Goal: Ask a question: Seek information or help from site administrators or community

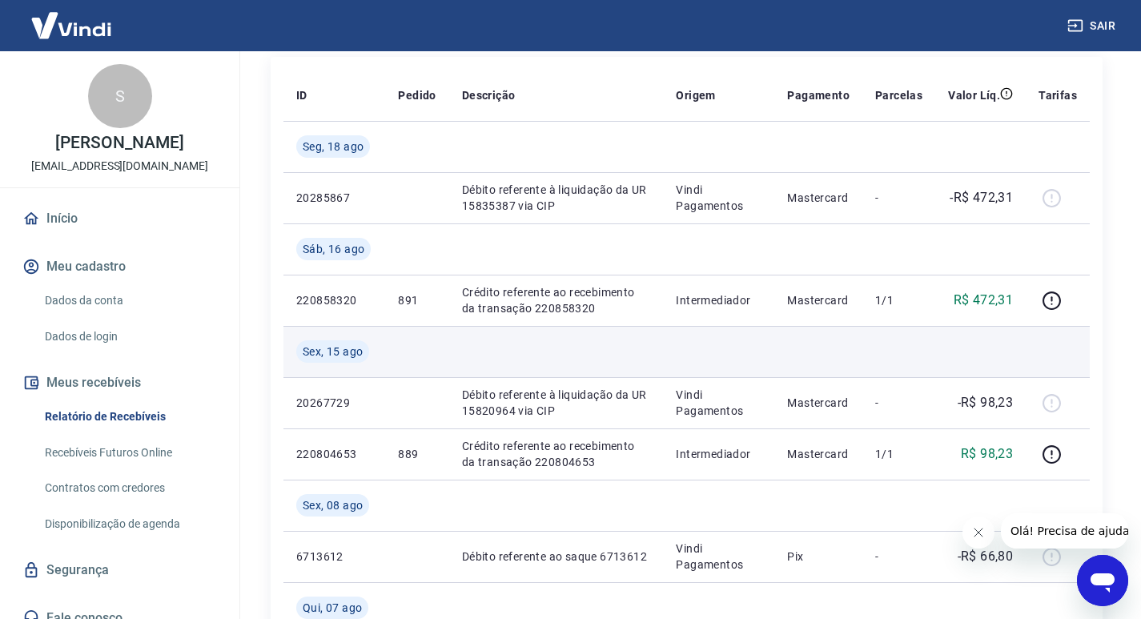
scroll to position [240, 0]
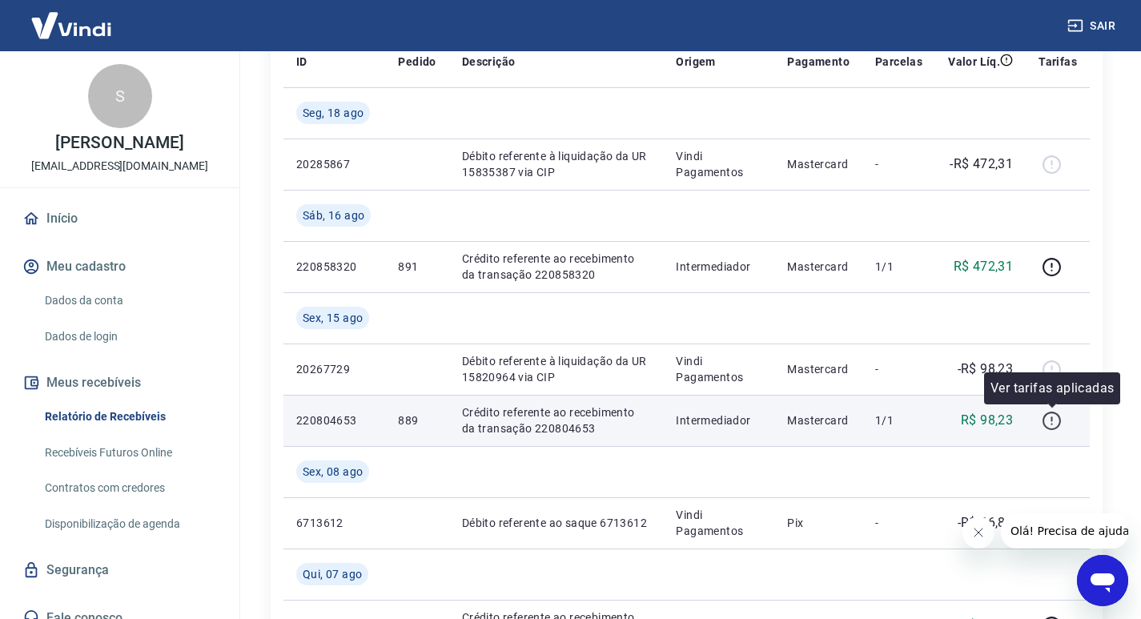
click at [1046, 420] on icon "button" at bounding box center [1052, 421] width 20 height 20
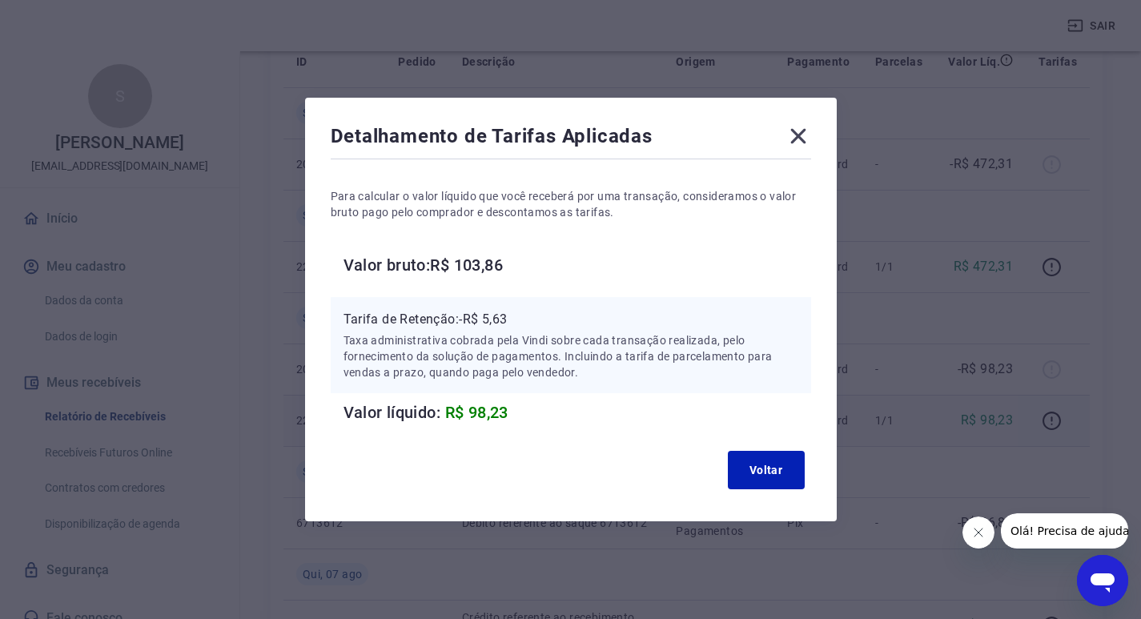
click at [802, 133] on icon at bounding box center [797, 136] width 15 height 15
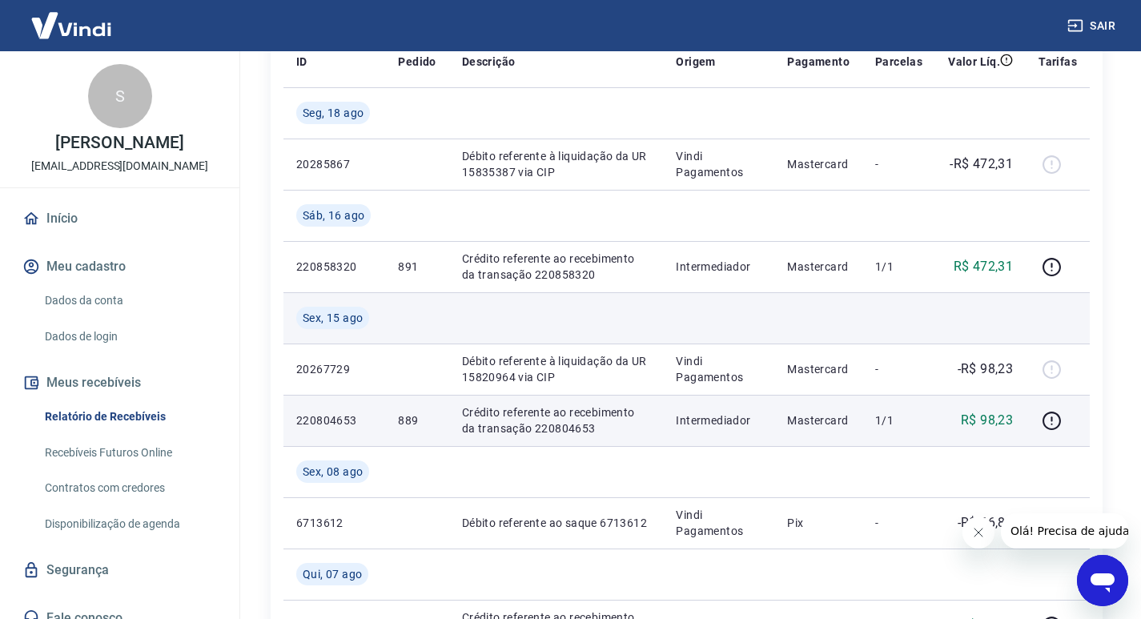
click at [631, 319] on td at bounding box center [556, 317] width 215 height 51
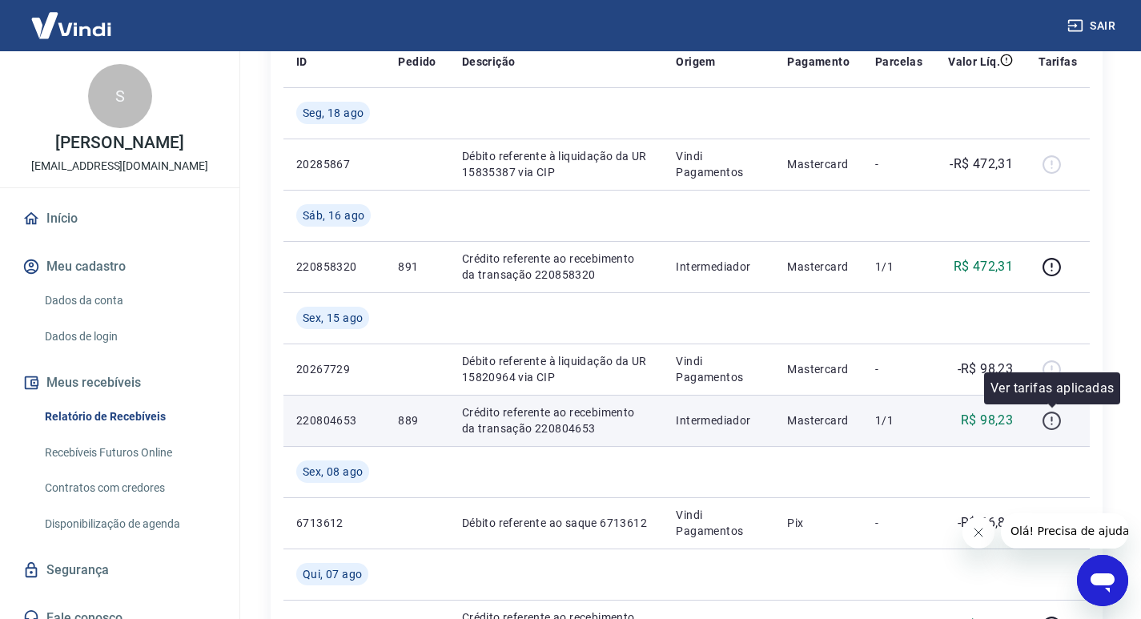
click at [1059, 416] on icon "button" at bounding box center [1052, 421] width 20 height 20
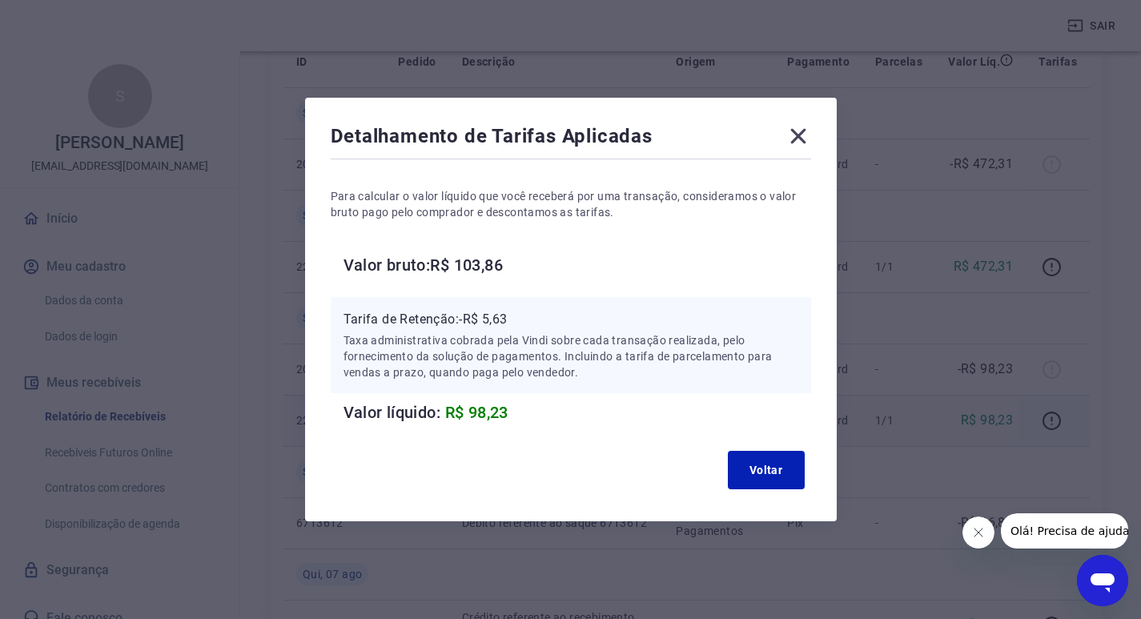
click at [805, 136] on icon at bounding box center [797, 136] width 15 height 15
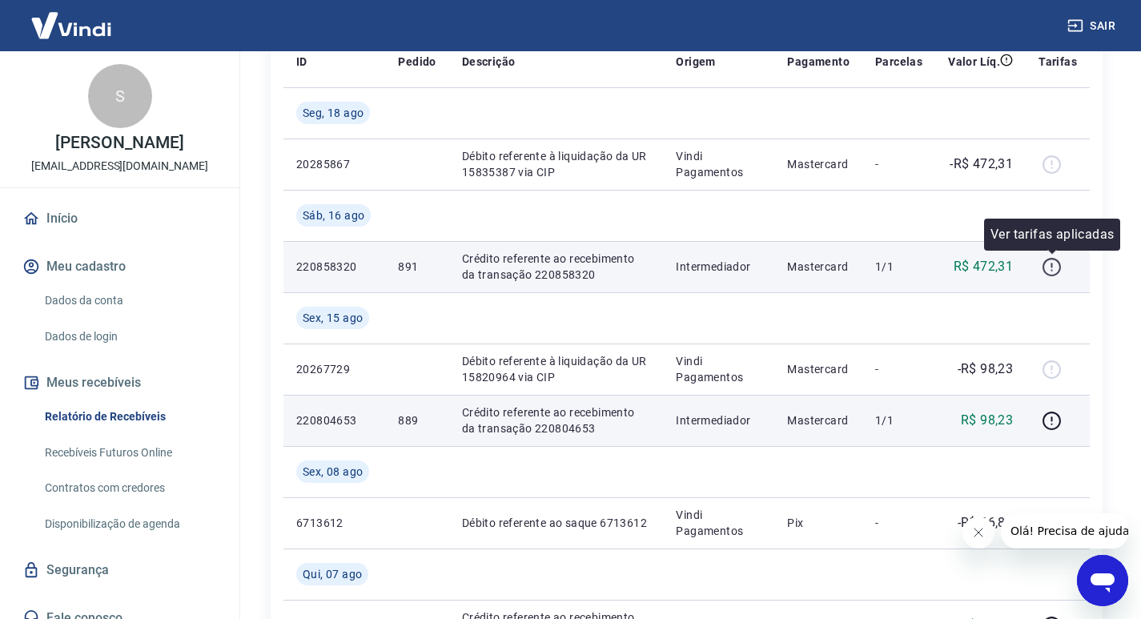
click at [1046, 261] on icon "button" at bounding box center [1052, 267] width 18 height 18
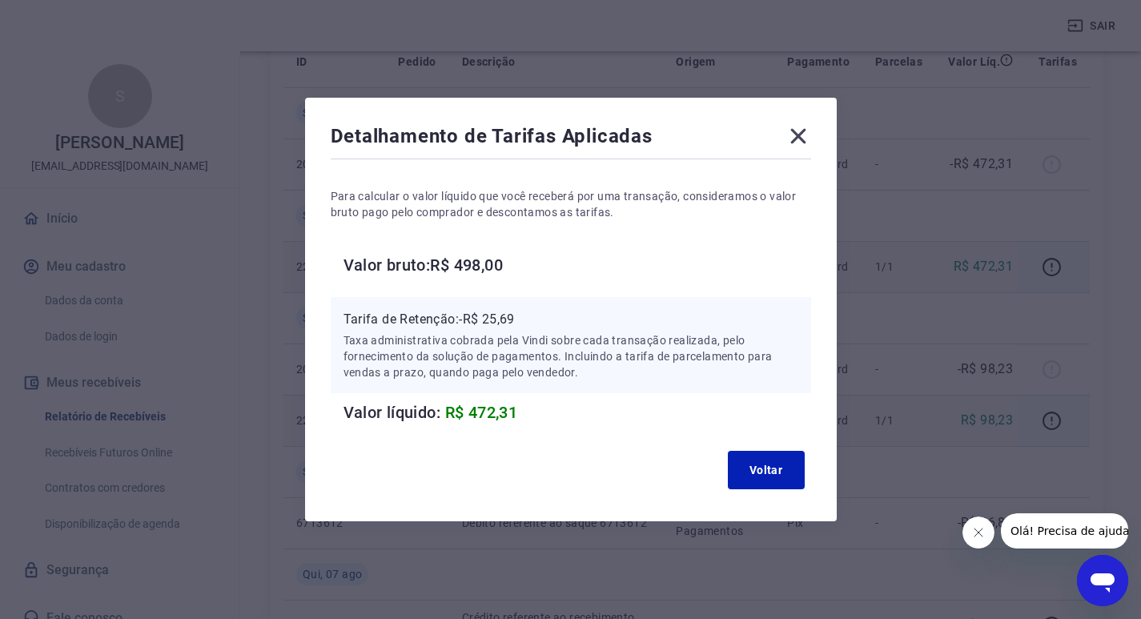
click at [801, 135] on icon at bounding box center [799, 136] width 26 height 26
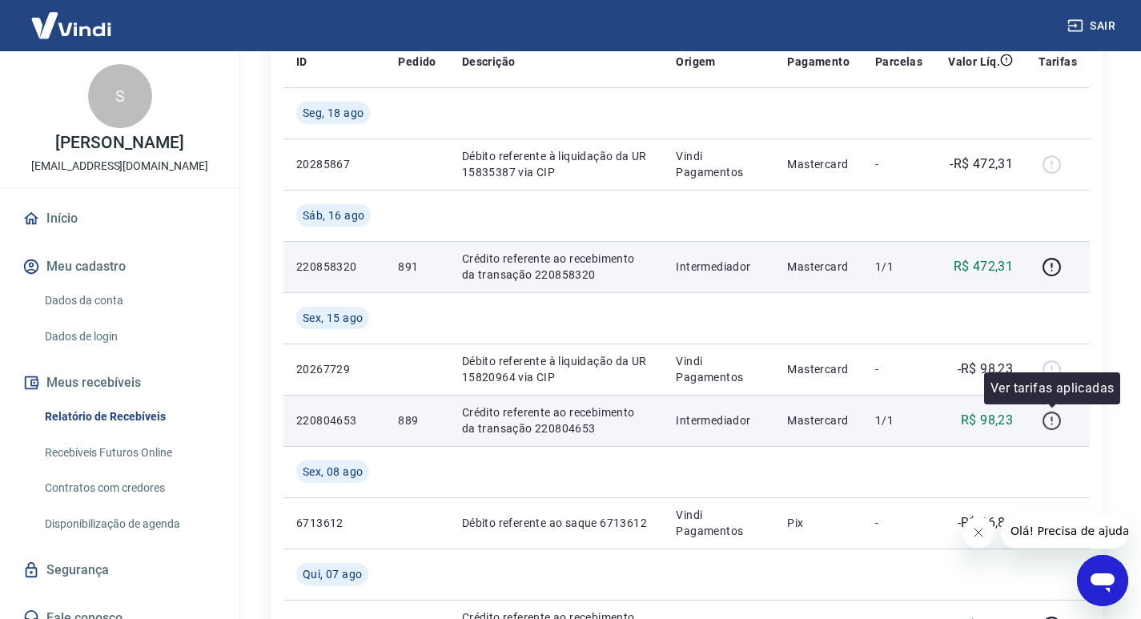
click at [1055, 418] on icon "button" at bounding box center [1052, 421] width 20 height 20
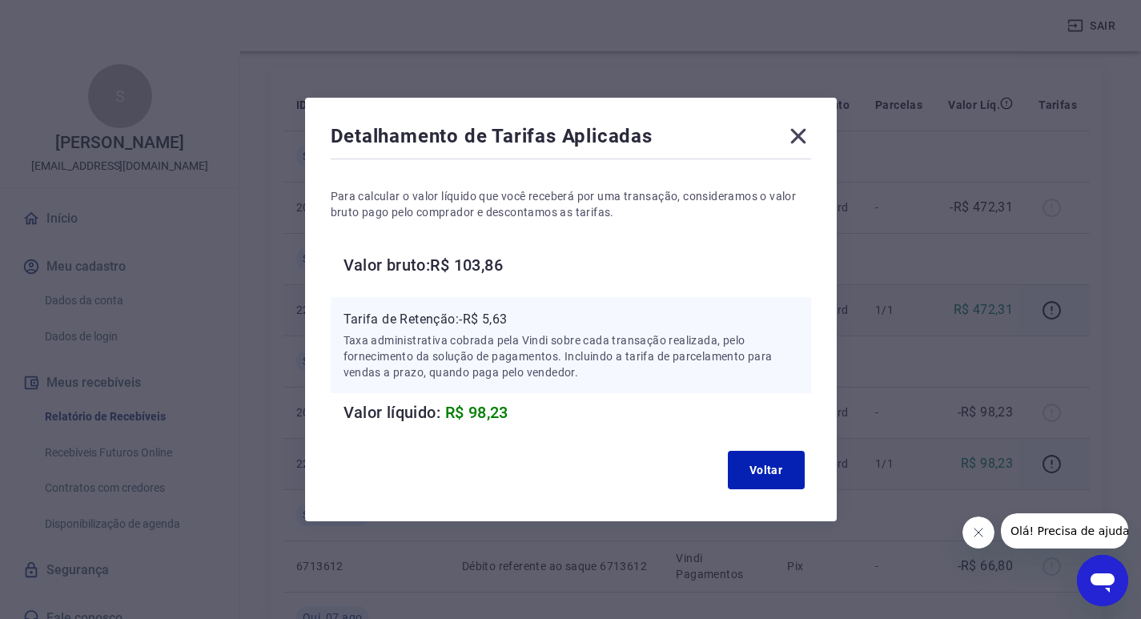
scroll to position [160, 0]
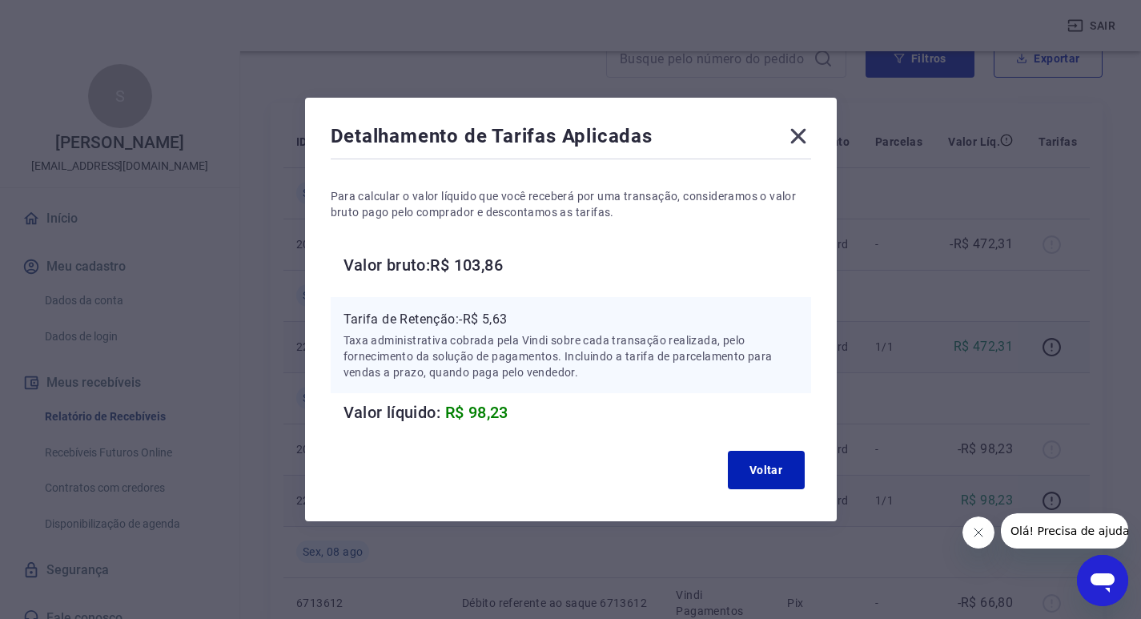
click at [811, 131] on icon at bounding box center [799, 136] width 26 height 26
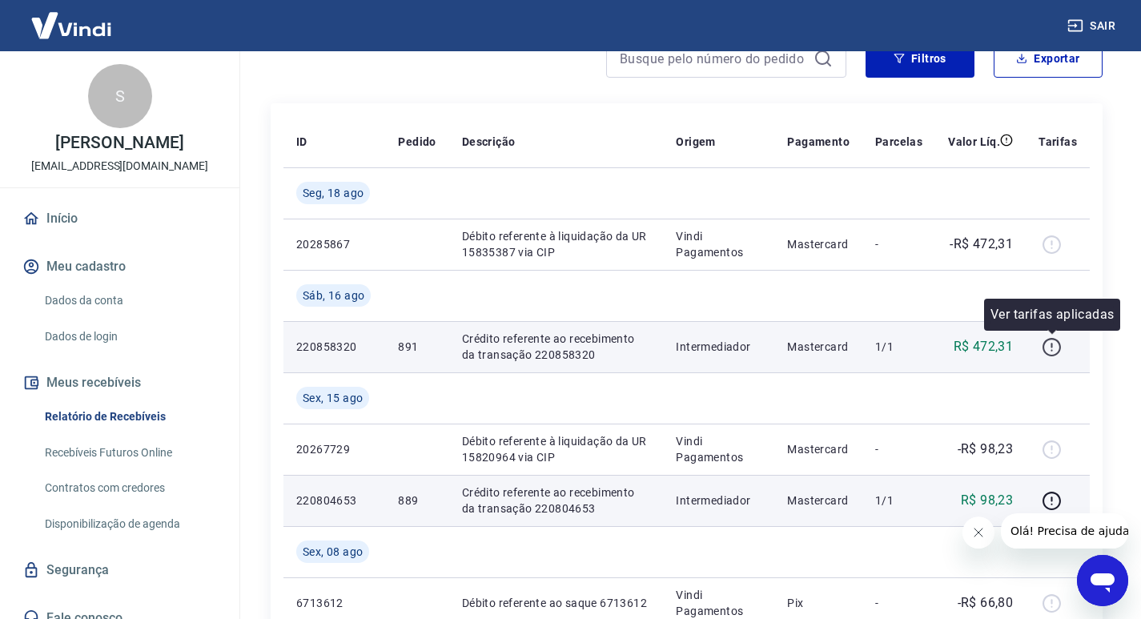
click at [1052, 345] on icon "button" at bounding box center [1052, 345] width 2 height 5
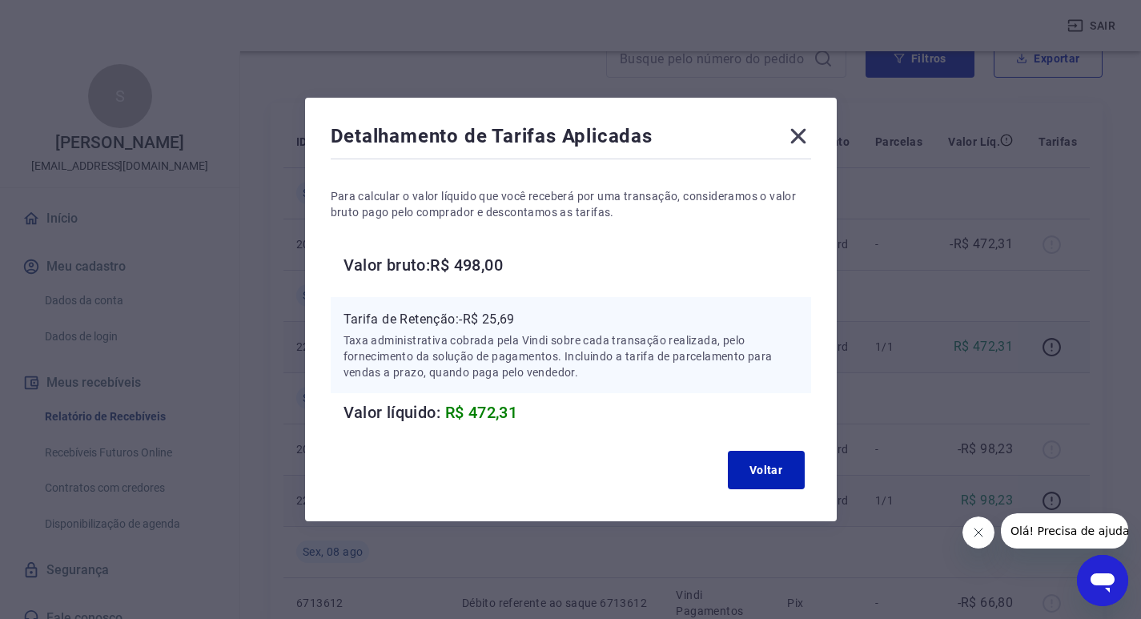
click at [806, 136] on icon at bounding box center [799, 136] width 26 height 26
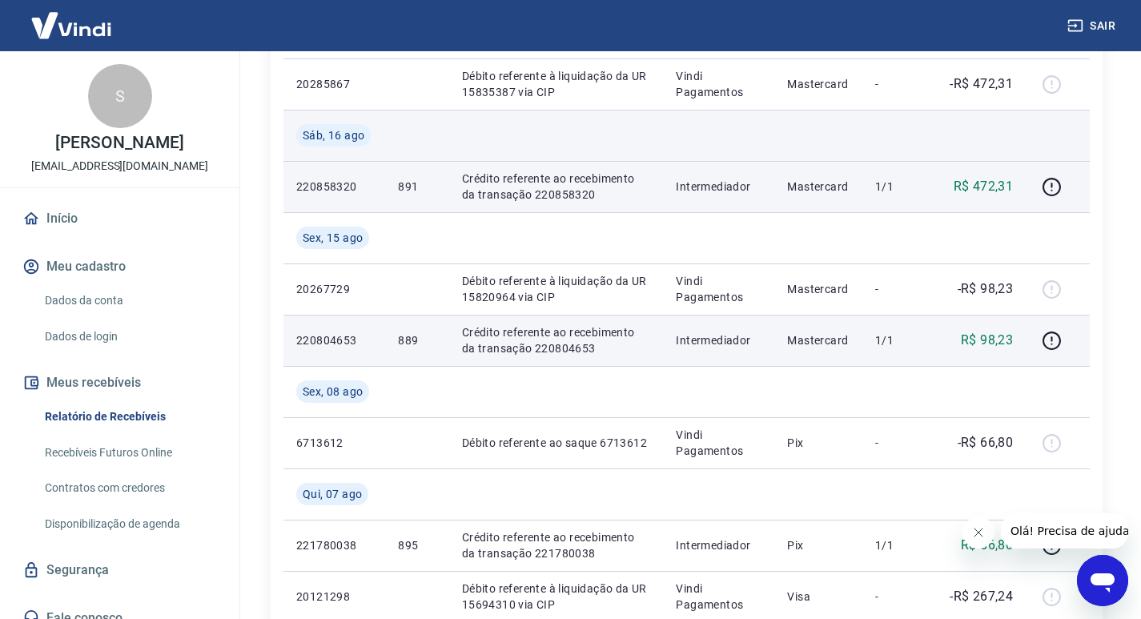
scroll to position [400, 0]
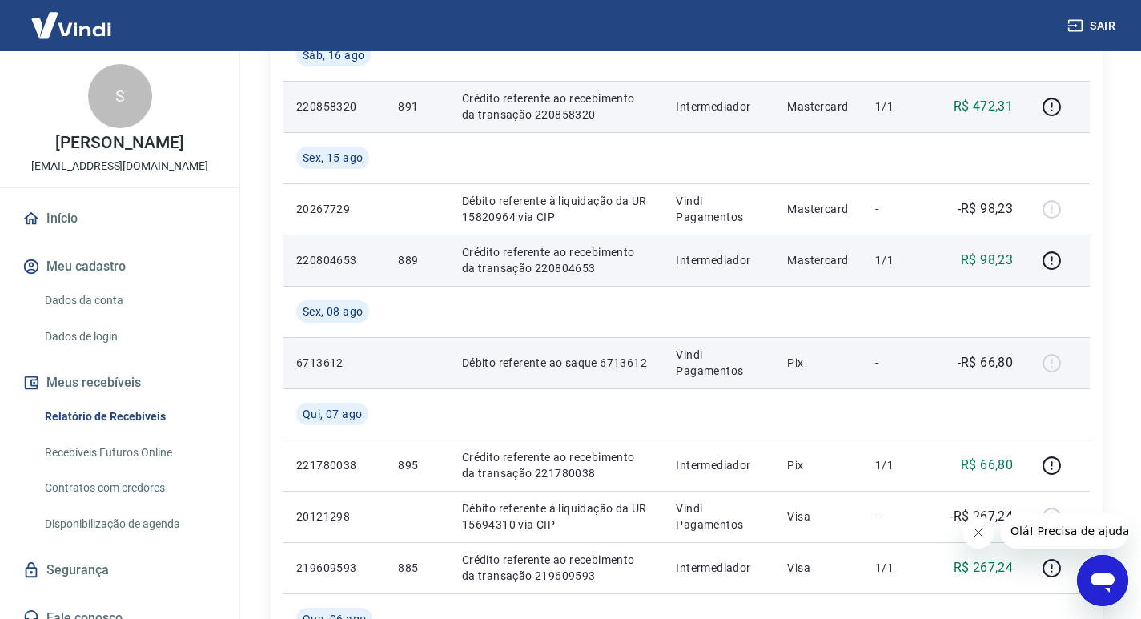
click at [1055, 365] on div at bounding box center [1058, 363] width 38 height 26
click at [833, 372] on td "Pix" at bounding box center [818, 362] width 88 height 51
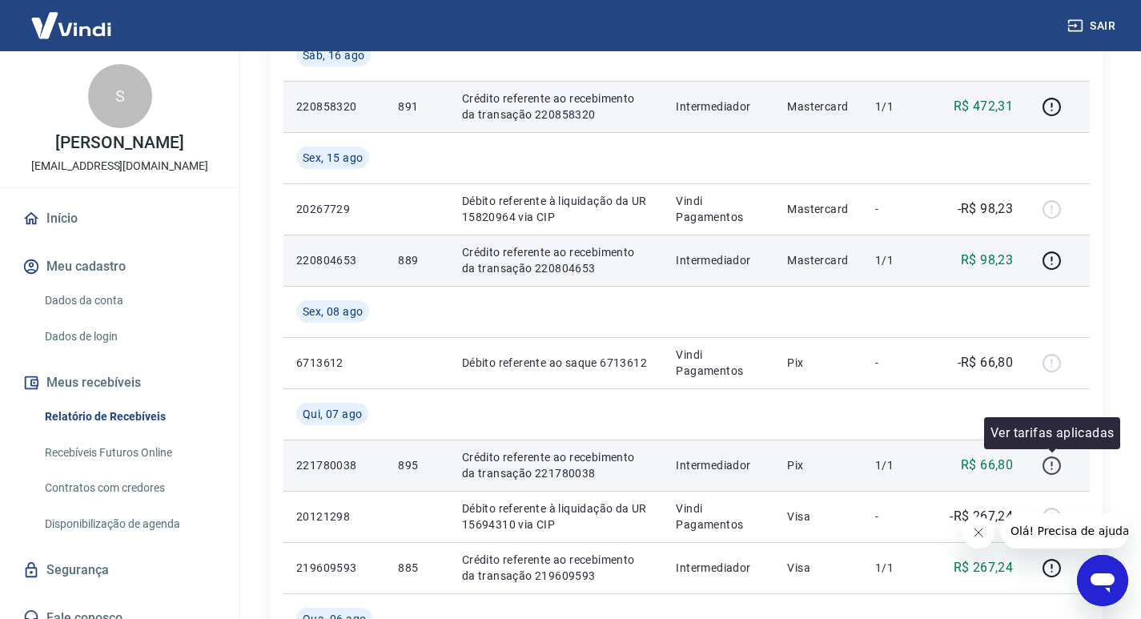
click at [1053, 467] on icon "button" at bounding box center [1052, 466] width 20 height 20
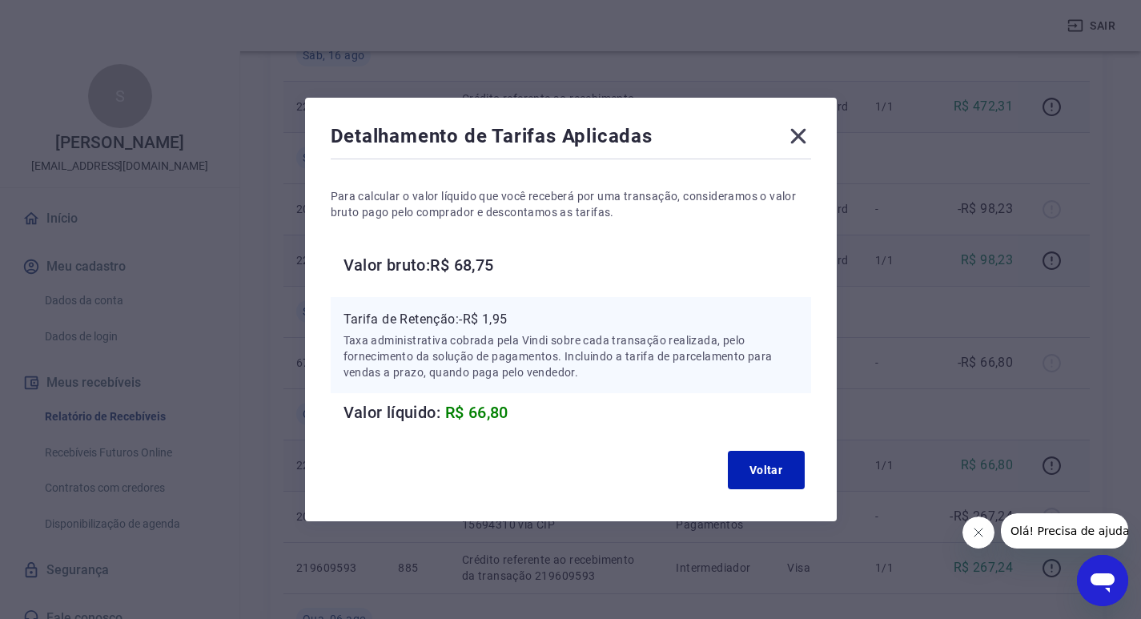
click at [796, 137] on icon at bounding box center [799, 136] width 26 height 26
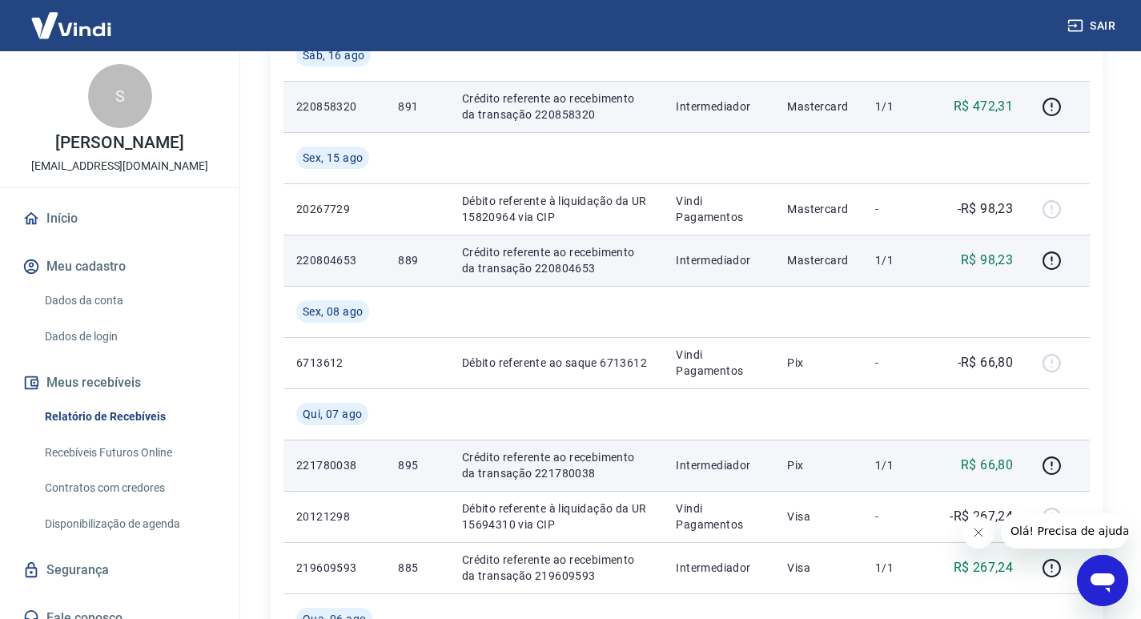
click at [1106, 588] on icon "Abrir janela de mensagens" at bounding box center [1103, 582] width 24 height 19
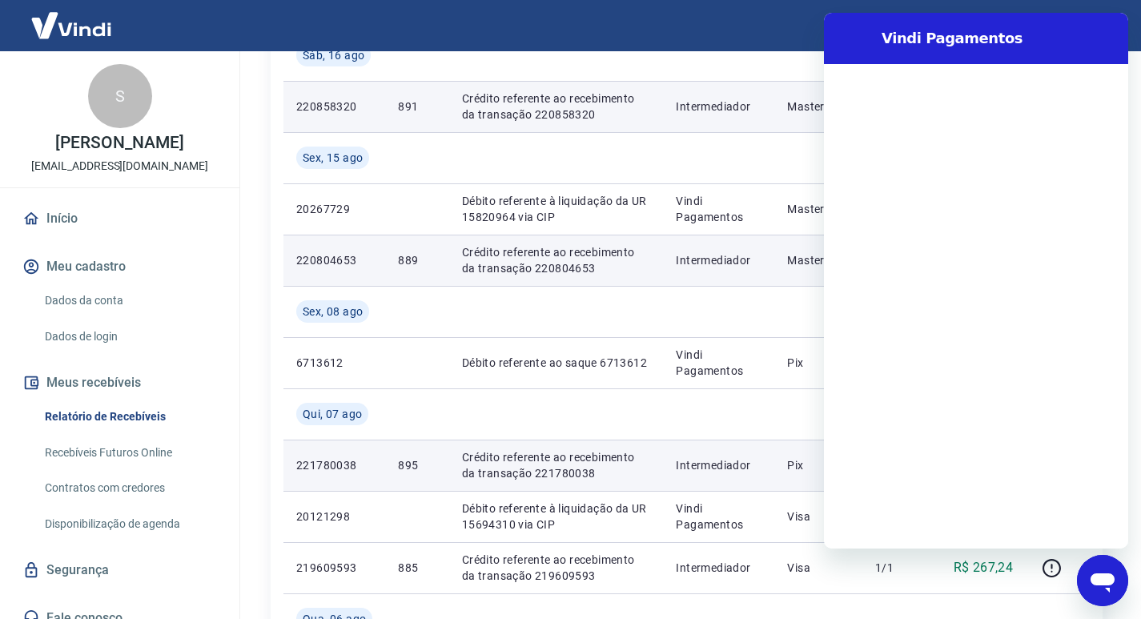
scroll to position [0, 0]
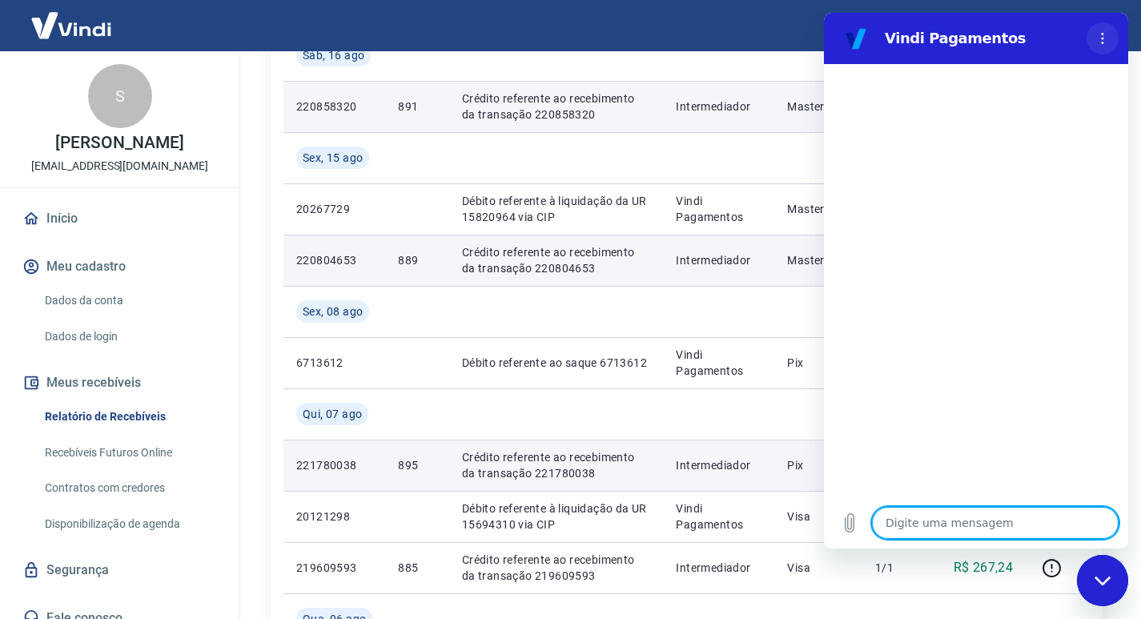
type textarea "b"
type textarea "x"
type textarea "B"
type textarea "x"
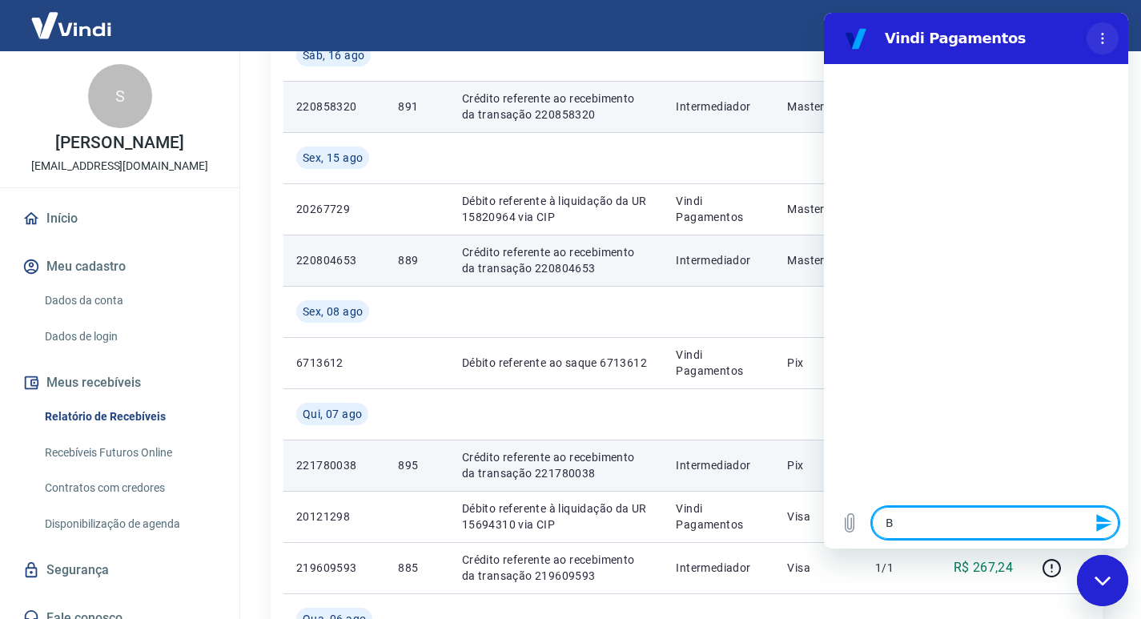
type textarea "Bo"
type textarea "x"
type textarea "Bom"
type textarea "x"
type textarea "Bom"
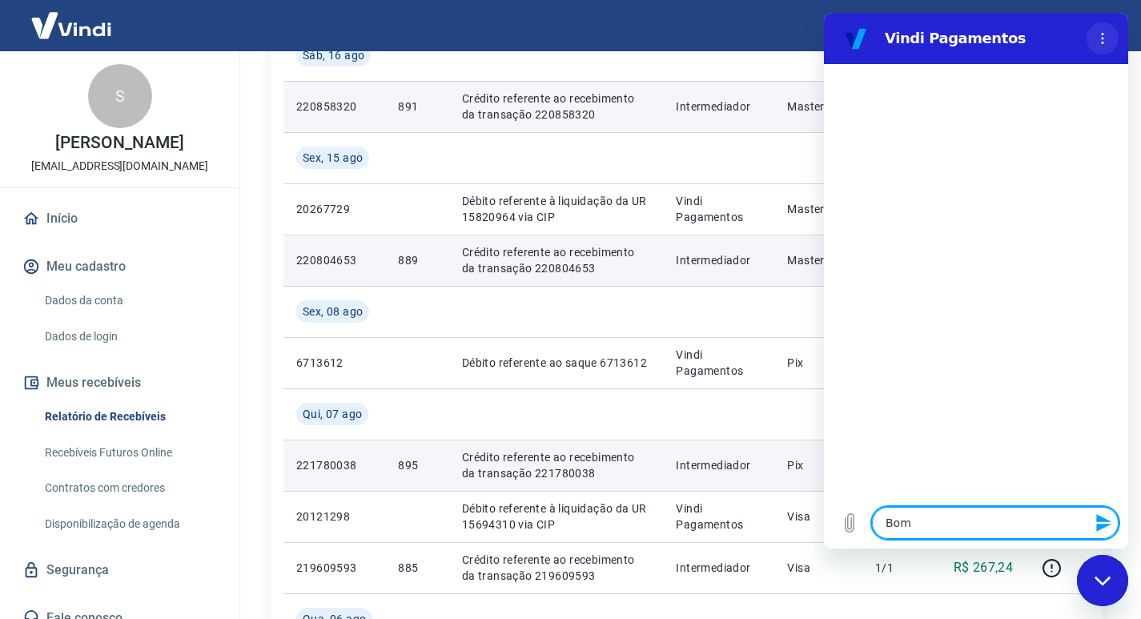
type textarea "x"
type textarea "Bom d"
type textarea "x"
type textarea "Bom di"
type textarea "x"
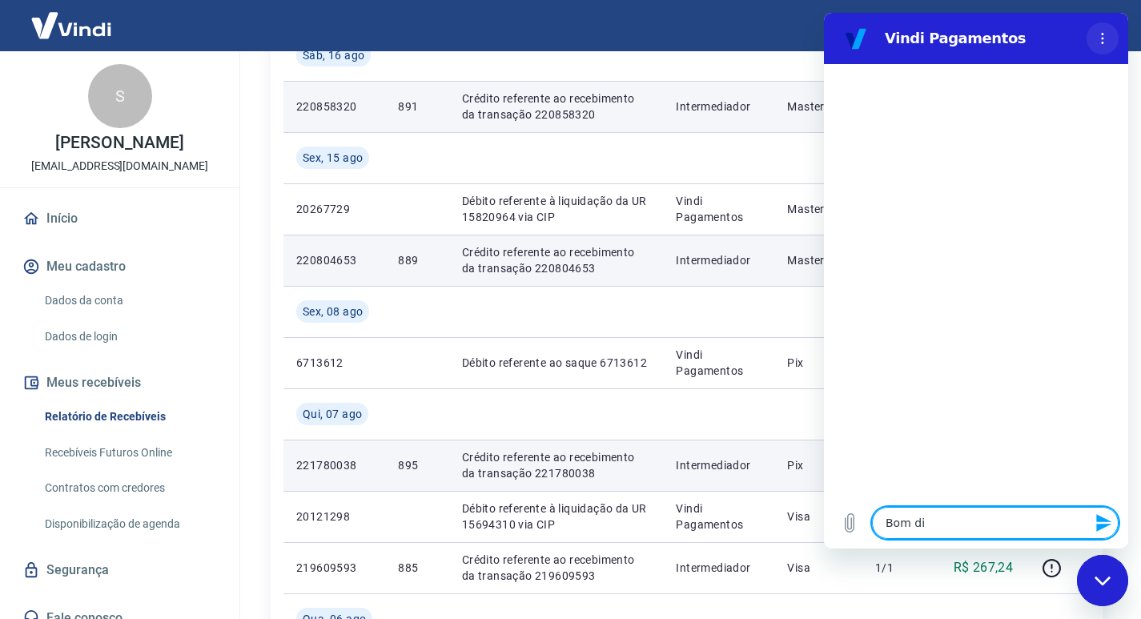
type textarea "Bom dia"
type textarea "x"
type textarea "Bom dia,"
type textarea "x"
type textarea "Bom dia,"
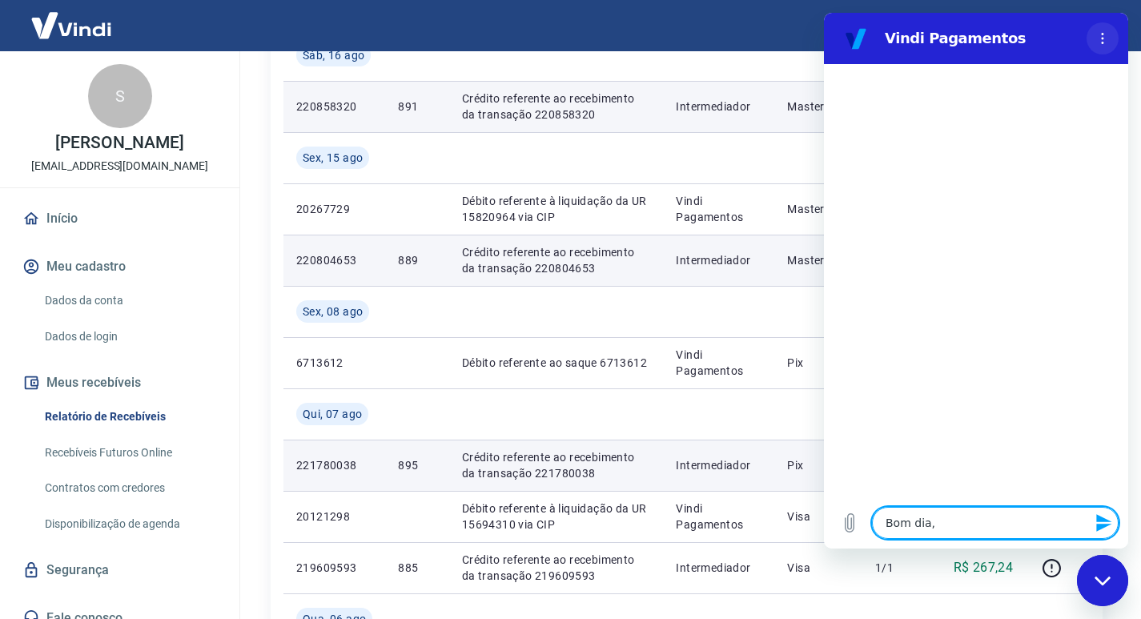
type textarea "x"
type textarea "Bom dia, m"
type textarea "x"
type textarea "Bom dia, me"
type textarea "x"
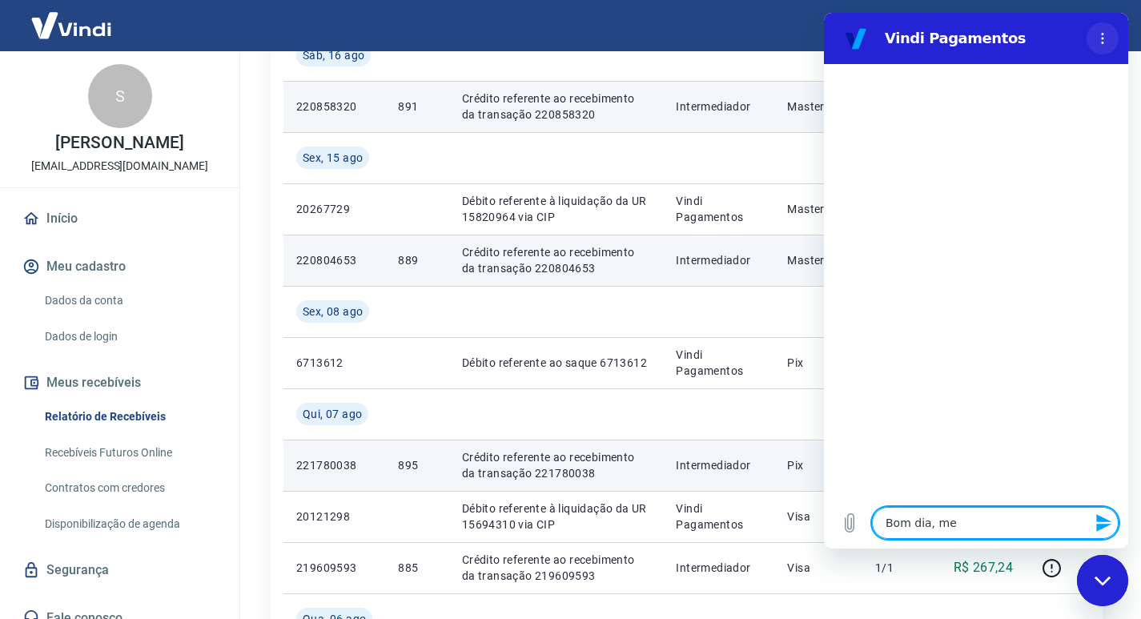
type textarea "Bom dia, me"
type textarea "x"
type textarea "Bom dia, me c"
type textarea "x"
type textarea "Bom dia, me ch"
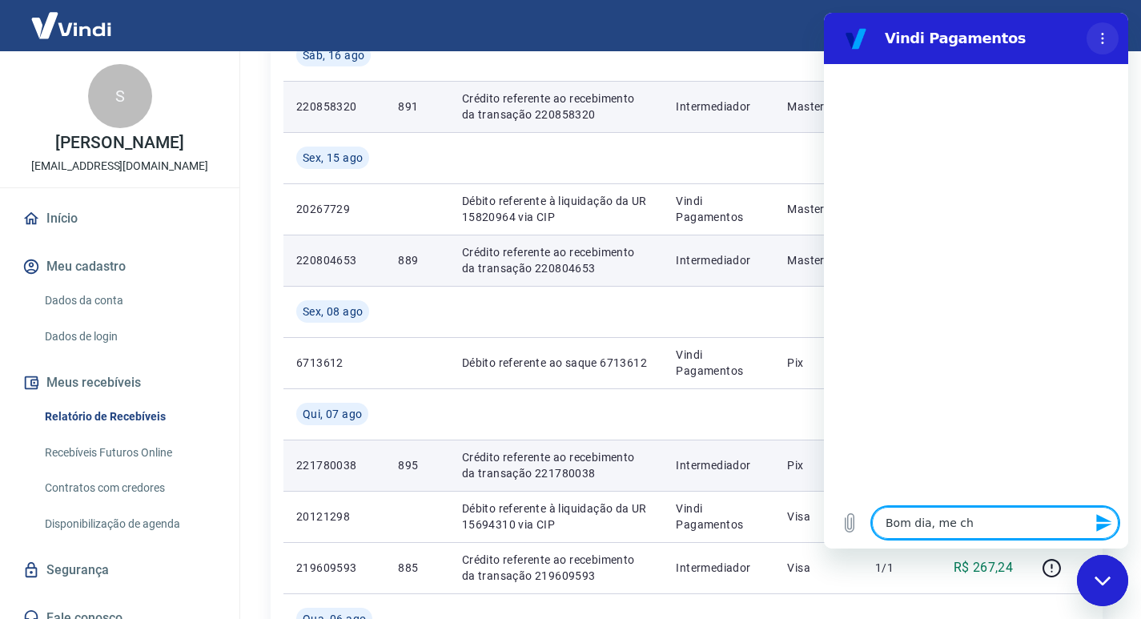
type textarea "x"
type textarea "Bom dia, me cha"
type textarea "x"
type textarea "Bom dia, me cham"
type textarea "x"
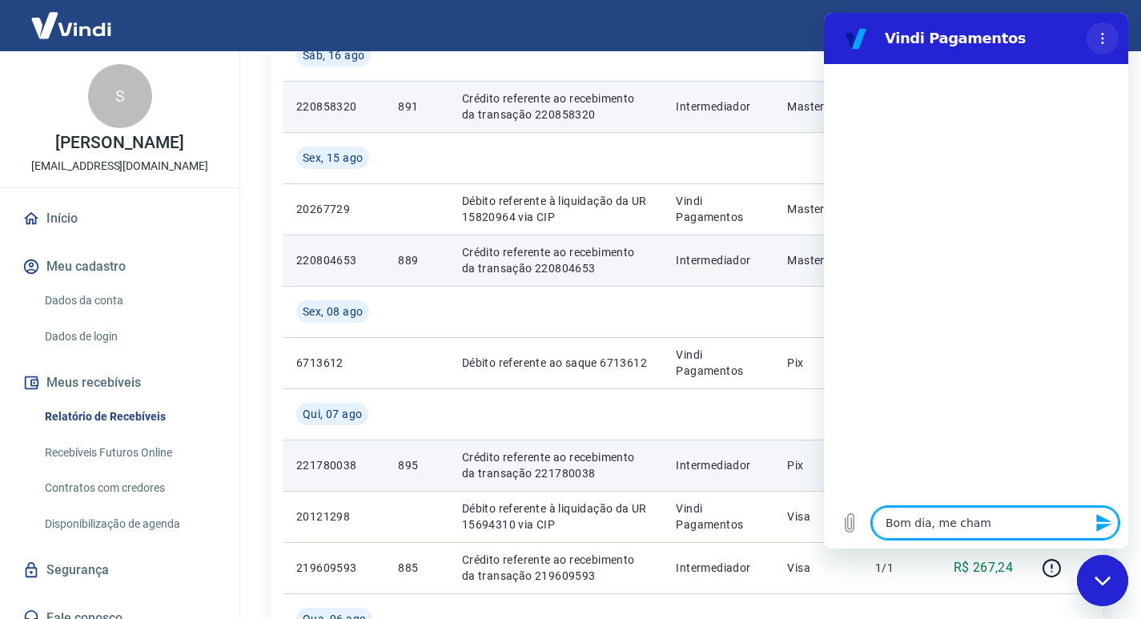
type textarea "Bom dia, me chamo"
type textarea "x"
type textarea "Bom dia, me chamo"
type textarea "x"
type textarea "Bom dia, me chamo T"
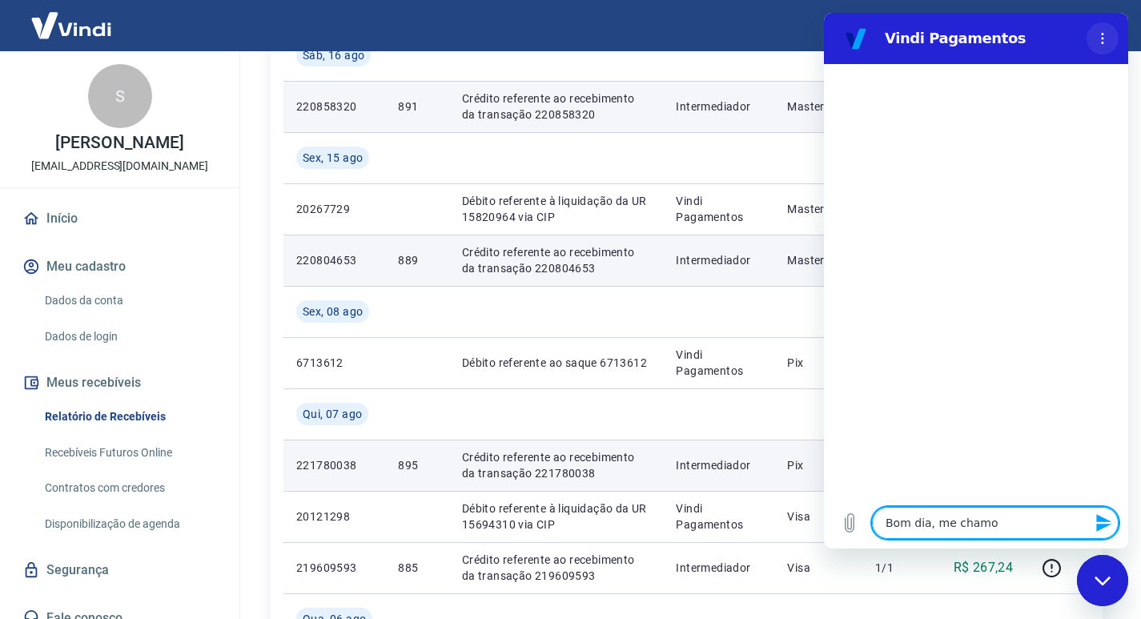
type textarea "x"
type textarea "Bom dia, me chamo Ta"
type textarea "x"
type textarea "Bom dia, me chamo Tal"
type textarea "x"
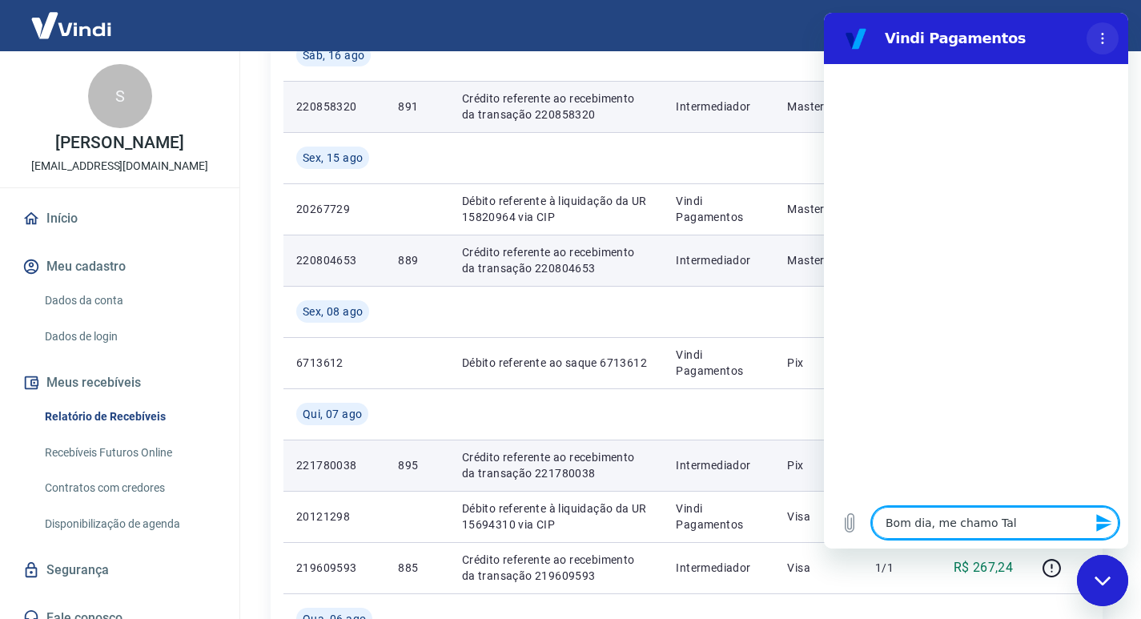
type textarea "Bom dia, me chamo Tali"
type textarea "x"
type textarea "Bom dia, me chamo Talia"
type textarea "x"
type textarea "Bom dia, me chamo Talia"
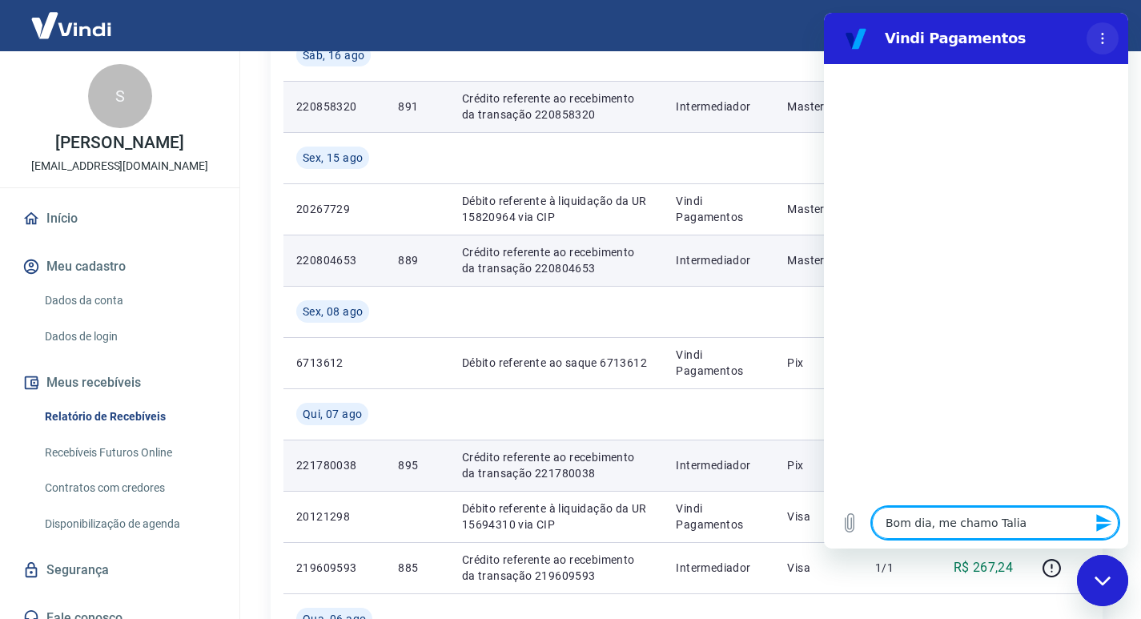
type textarea "x"
type textarea "Bom dia, me chamo Talia d"
type textarea "x"
type textarea "Bom dia, me chamo Talia da"
type textarea "x"
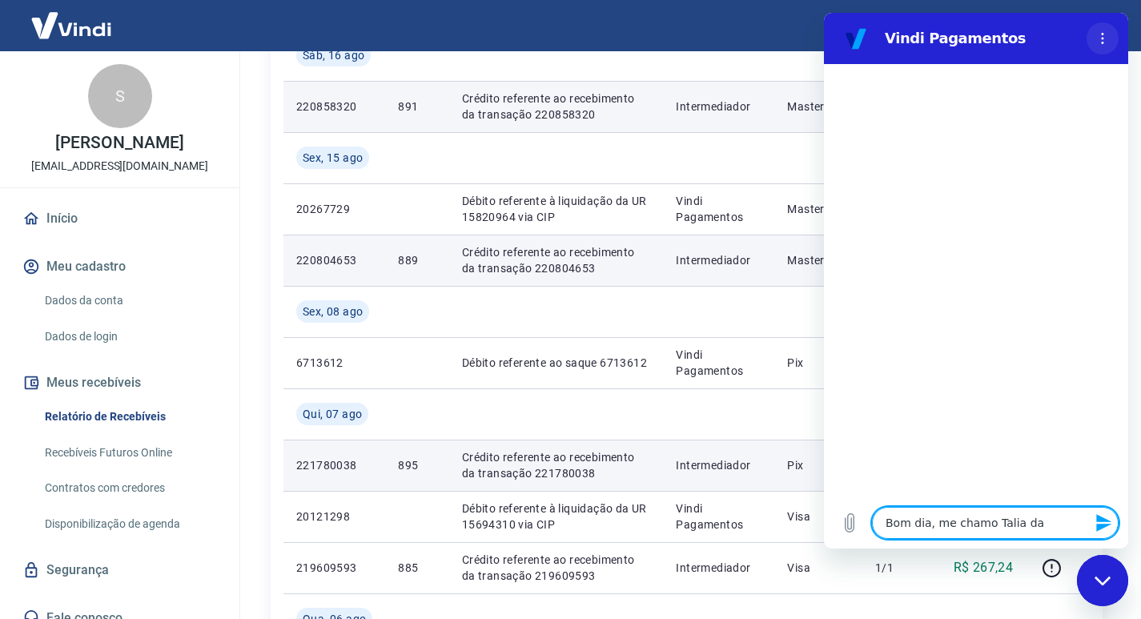
type textarea "Bom dia, me chamo Talia da"
type textarea "x"
type textarea "Bom dia, me chamo Talia da"
type textarea "x"
type textarea "Bom dia, me chamo Talia d"
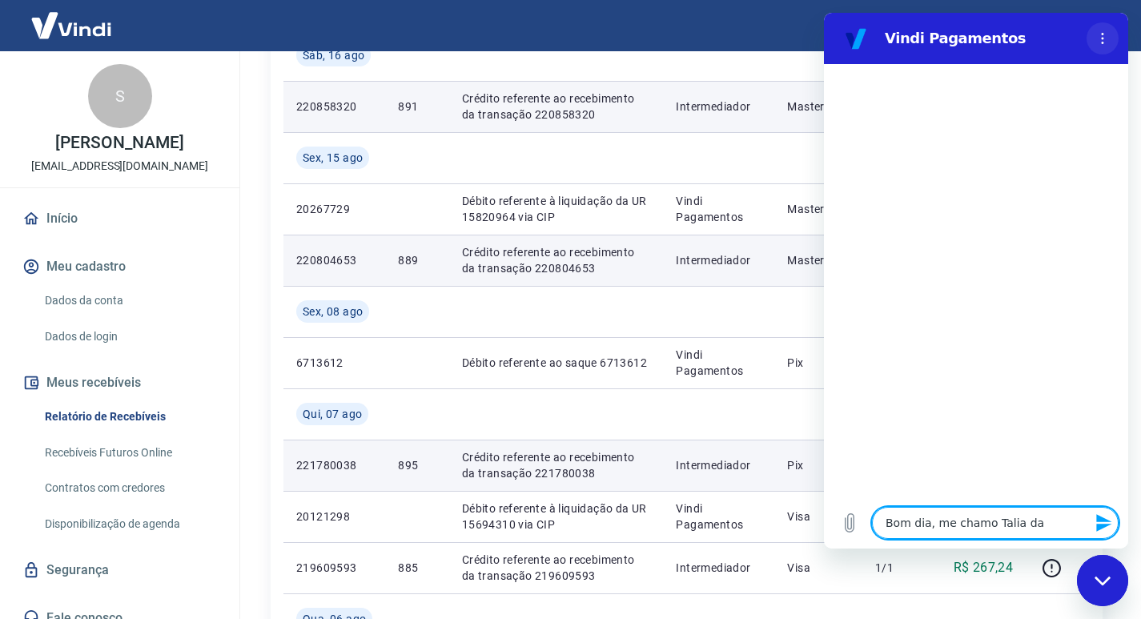
type textarea "x"
type textarea "Bom dia, me chamo Talia do"
type textarea "x"
type textarea "Bom dia, me chamo Talia do"
type textarea "x"
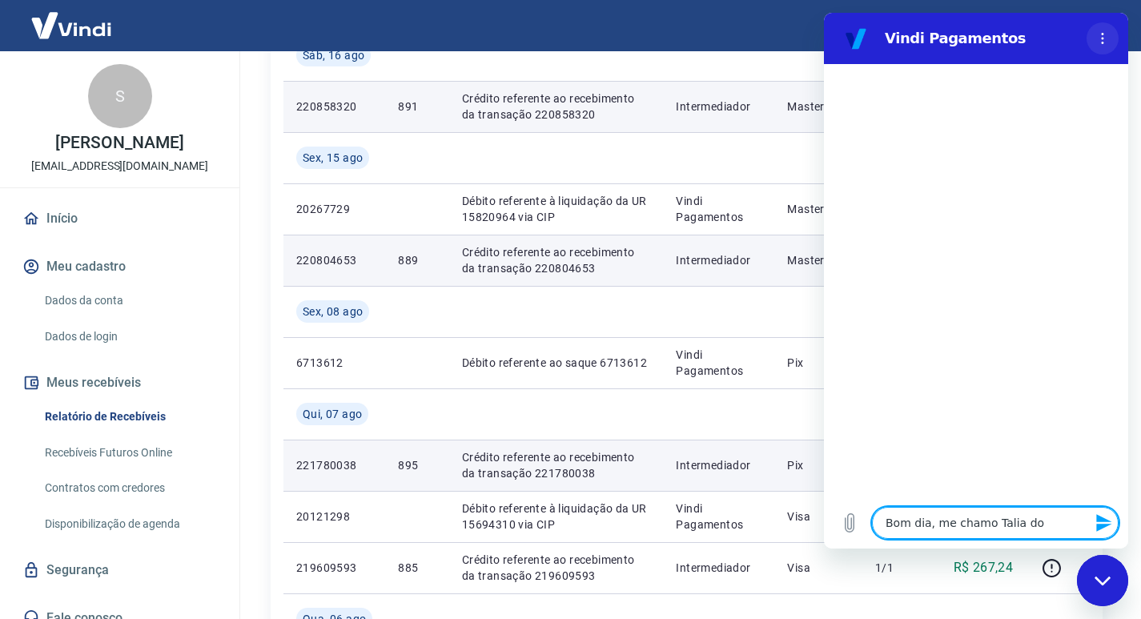
type textarea "Bom dia, me chamo Talia do f"
type textarea "x"
type textarea "Bom dia, me chamo Talia do fi"
type textarea "x"
type textarea "Bom dia, me chamo Talia do fin"
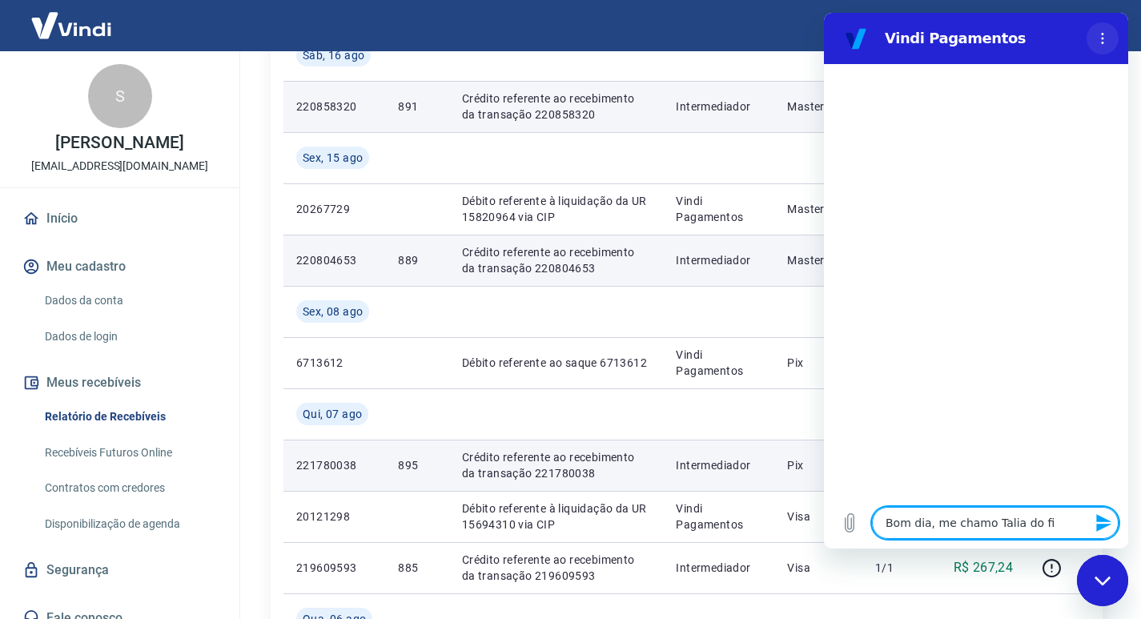
type textarea "x"
type textarea "Bom dia, me chamo Talia do fina"
type textarea "x"
type textarea "Bom dia, me chamo Talia do finan"
type textarea "x"
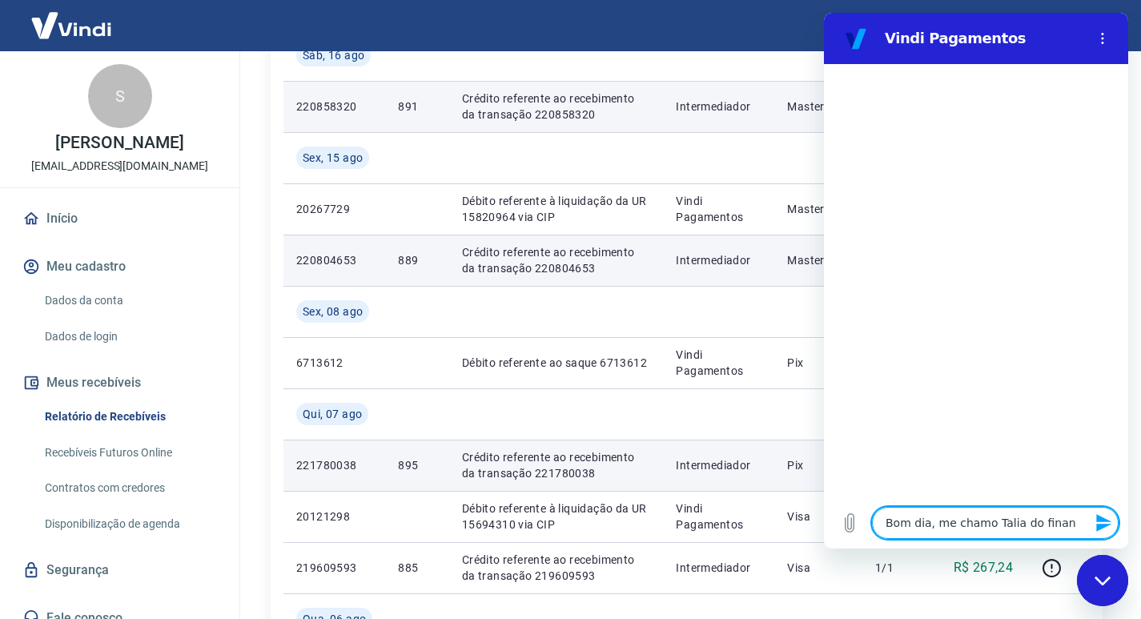
type textarea "Bom dia, me chamo Talia do financ"
type textarea "x"
type textarea "Bom dia, me chamo Talia do finance"
type textarea "x"
type textarea "Bom dia, me chamo Talia do financei"
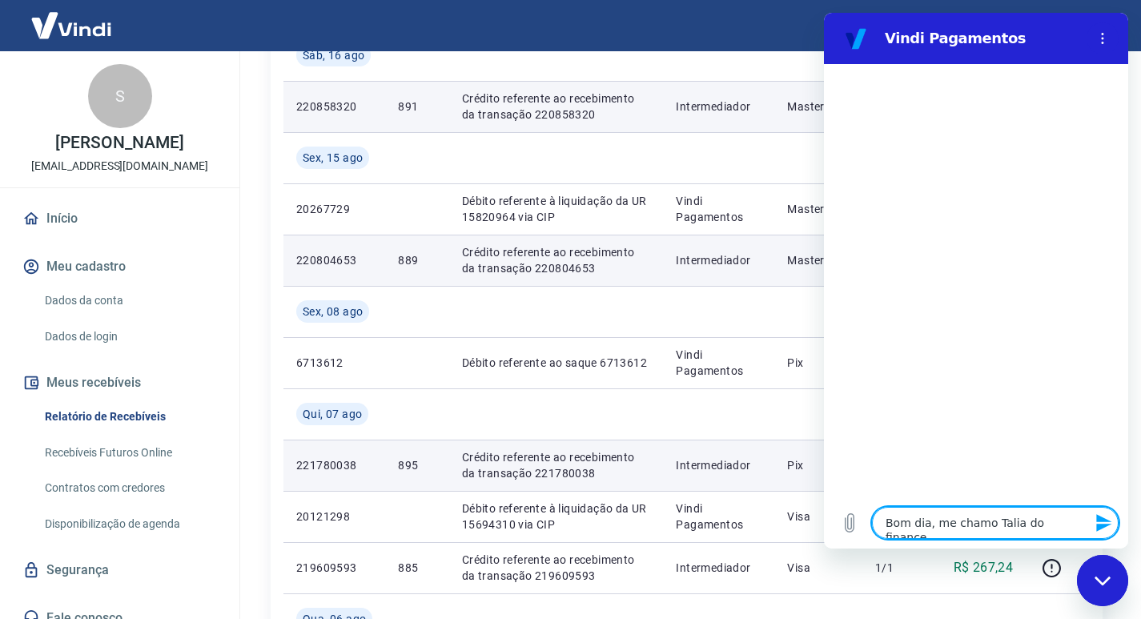
type textarea "x"
type textarea "Bom dia, me chamo Talia do financeir"
type textarea "x"
type textarea "Bom dia, me chamo Talia do financeiro"
type textarea "x"
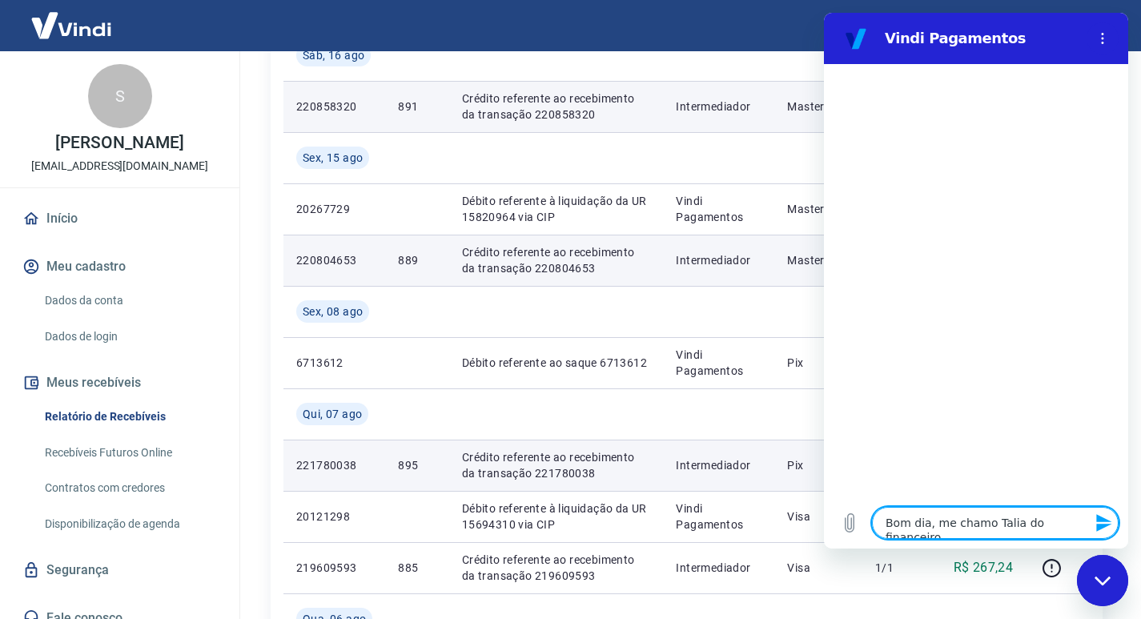
type textarea "Bom dia, me chamo Talia do financeiro."
type textarea "x"
type textarea "Bom dia, me chamo Talia do financeiro."
type textarea "x"
type textarea "Bom dia, me chamo Talia do financeiro. G"
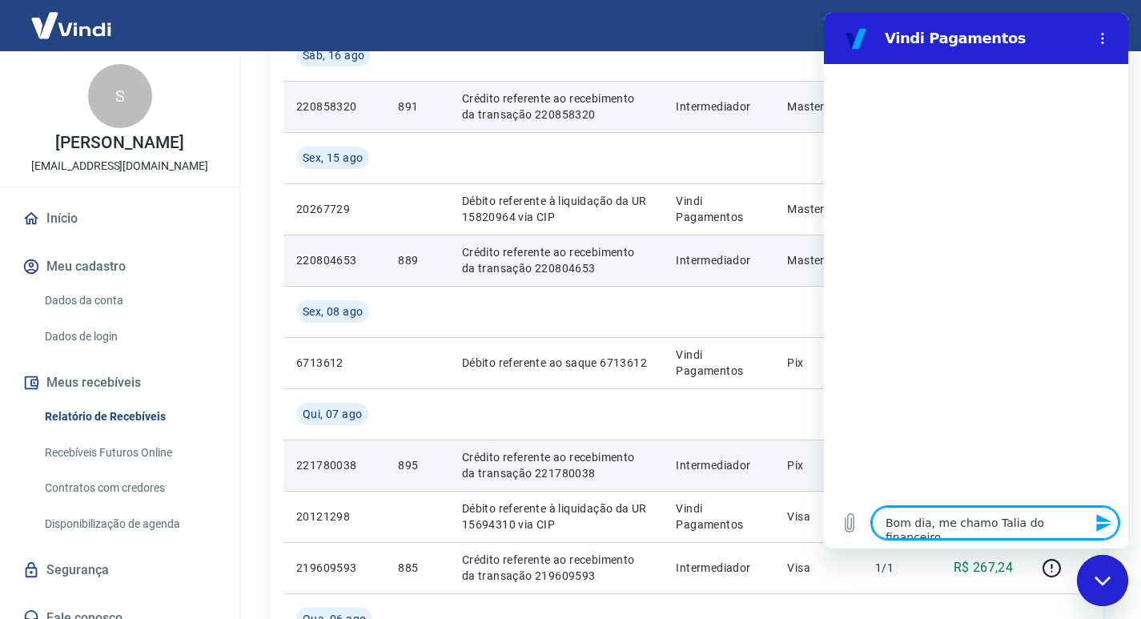
type textarea "x"
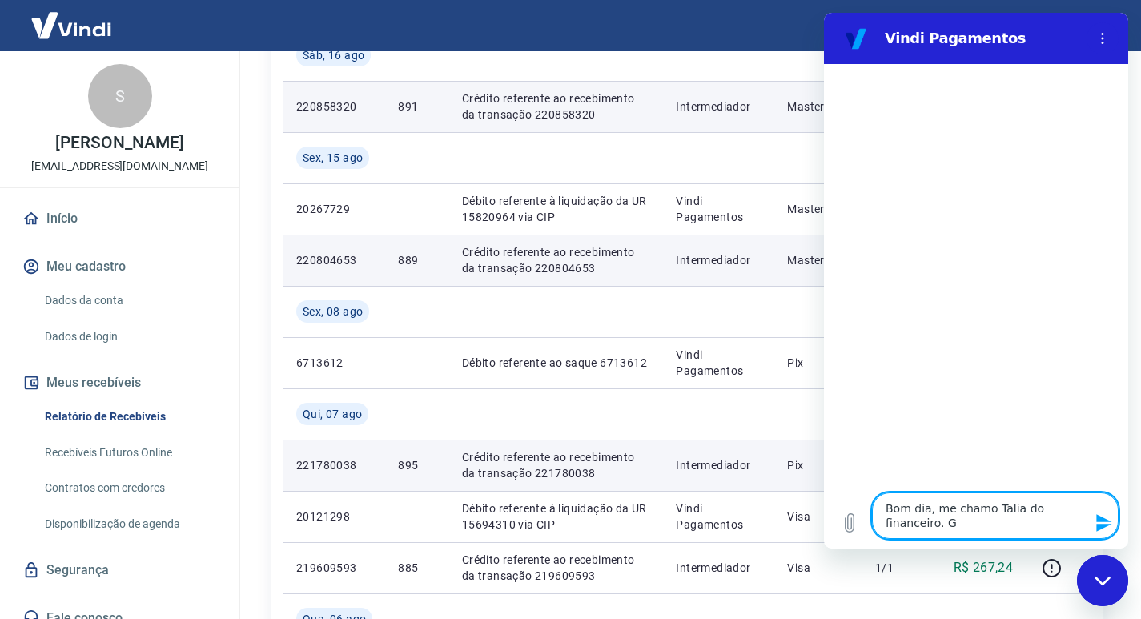
type textarea "Bom dia, me chamo Talia do financeiro. Go"
type textarea "x"
type textarea "Bom dia, me chamo Talia do financeiro. Gos"
type textarea "x"
type textarea "Bom dia, me chamo Talia do financeiro. Go"
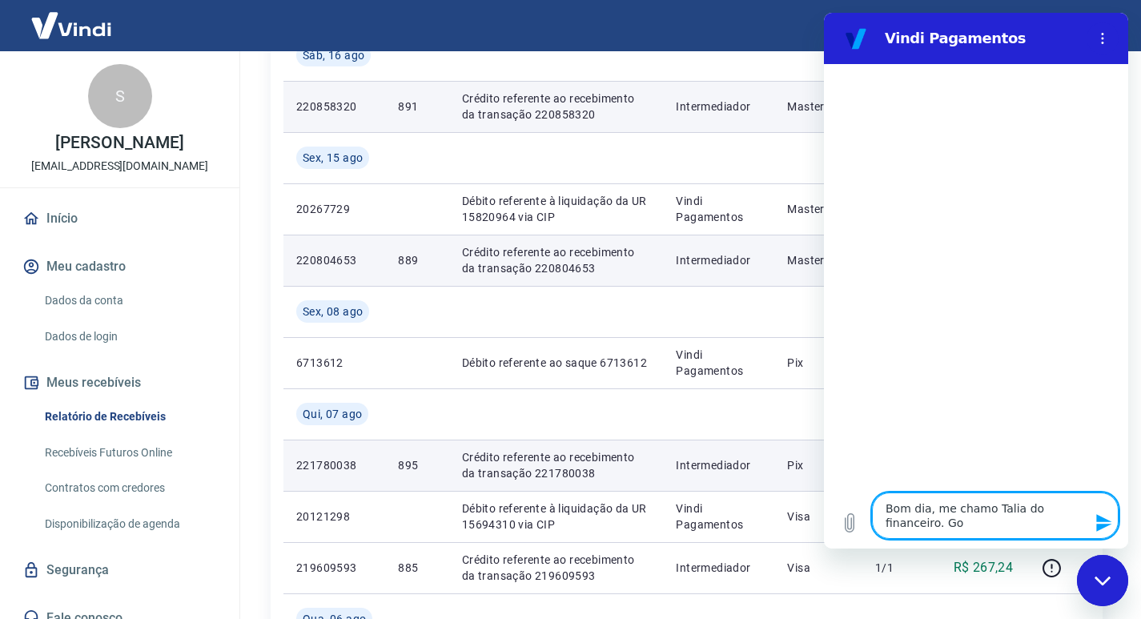
type textarea "x"
type textarea "Bom dia, me chamo Talia do financeiro. G"
type textarea "x"
type textarea "Bom dia, me chamo Talia do financeiro."
type textarea "x"
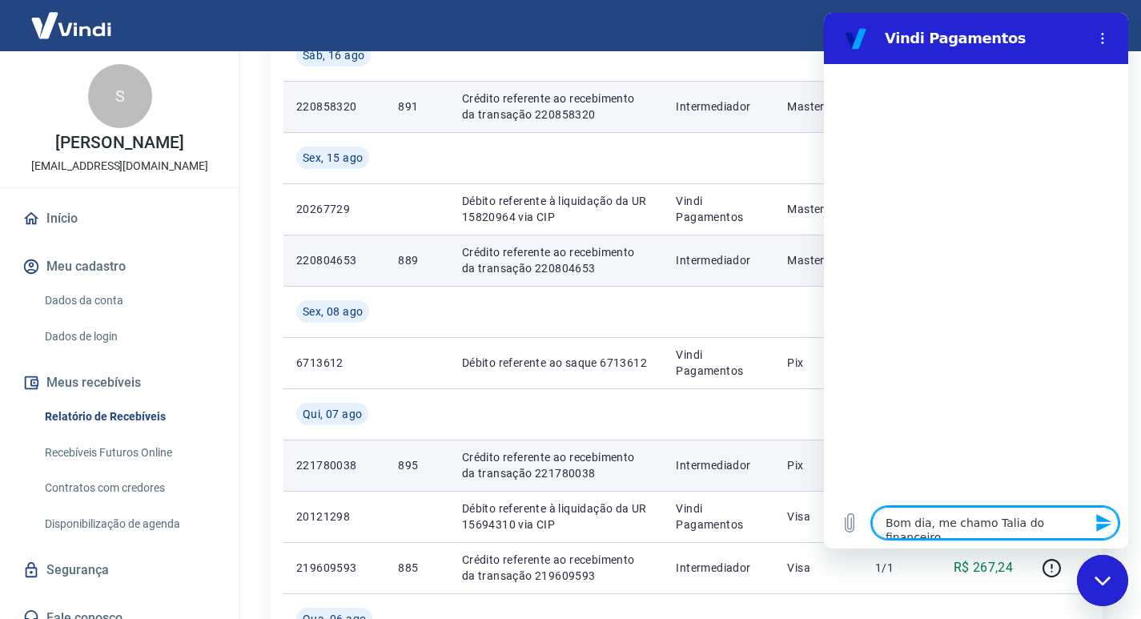
type textarea "Bom dia, me chamo Talia do financeiro."
type textarea "x"
type textarea "Bom dia, me chamo Talia do financeiro"
type textarea "x"
type textarea "Bom dia, me chamo Talia do financeiro"
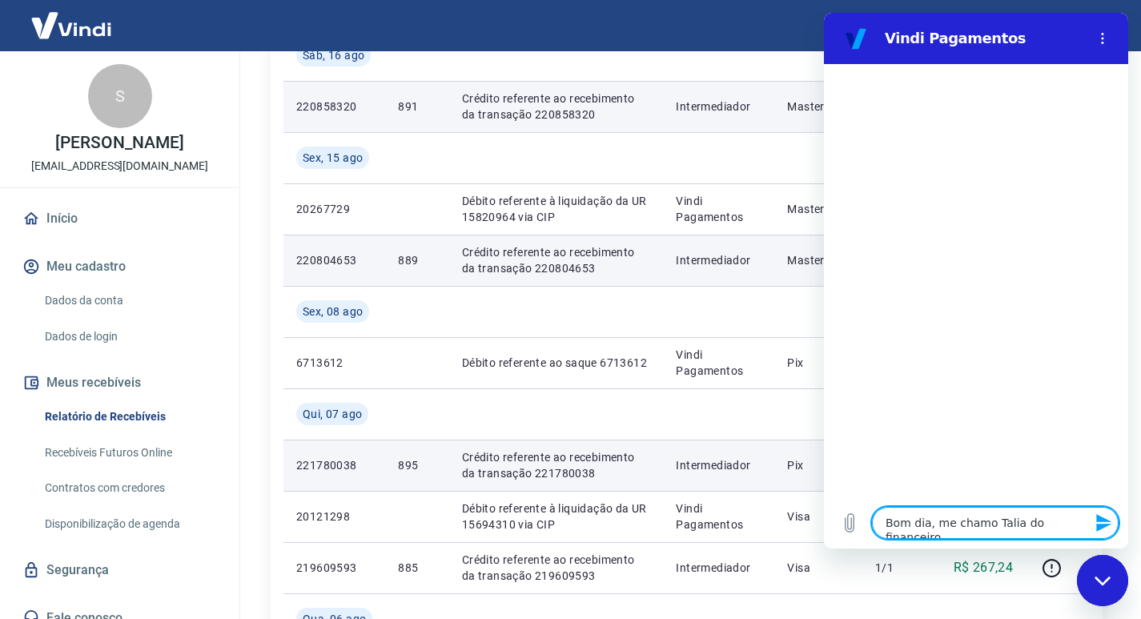
type textarea "x"
type textarea "Bom dia, me chamo Talia do financeiro d"
type textarea "x"
type textarea "Bom dia, me chamo Talia do financeiro da"
type textarea "x"
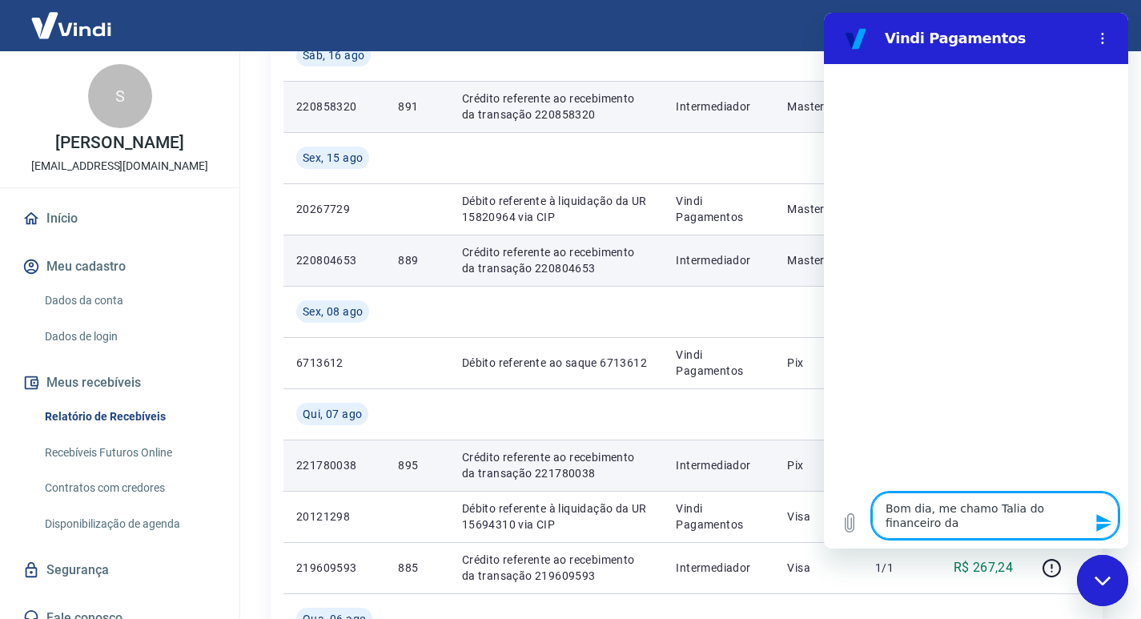
type textarea "Bom dia, me chamo Talia do financeiro da"
type textarea "x"
type textarea "Bom dia, me chamo Talia do financeiro da F"
type textarea "x"
type textarea "Bom dia, me chamo Talia do financeiro da Fr"
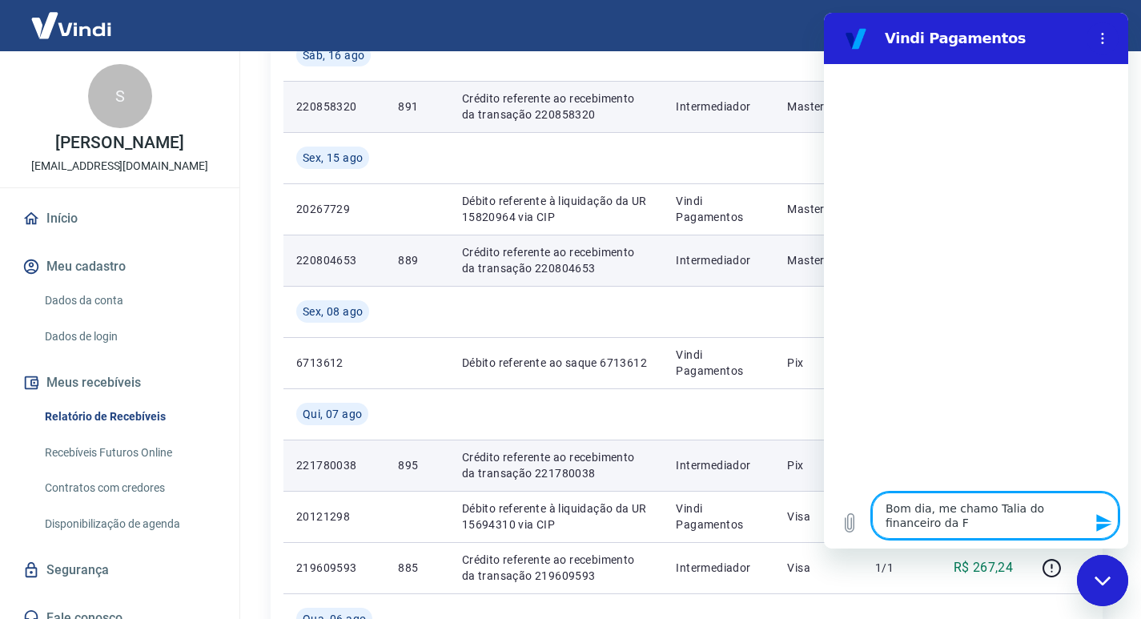
type textarea "x"
type textarea "Bom dia, me chamo Talia do financeiro da Fru"
type textarea "x"
type textarea "Bom dia, me chamo Talia do financeiro da Frut"
type textarea "x"
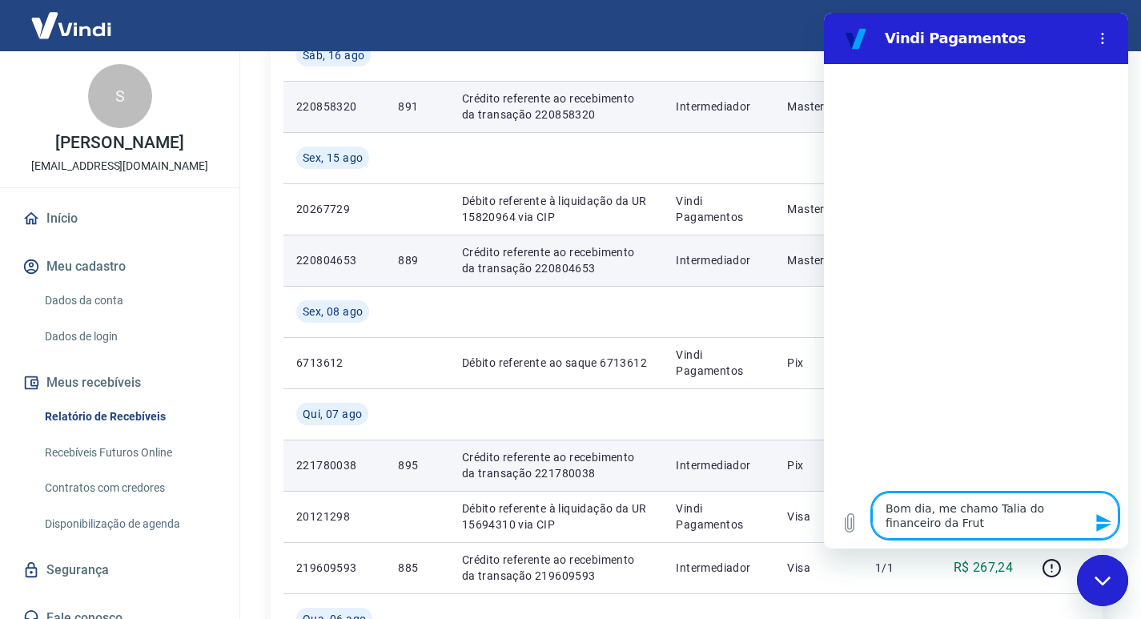
type textarea "Bom dia, me chamo Talia do financeiro da Fruta"
type textarea "x"
type textarea "Bom dia, me chamo Talia do financeiro da Fruta"
type textarea "x"
type textarea "Bom dia, me chamo Talia do financeiro da Fruta F"
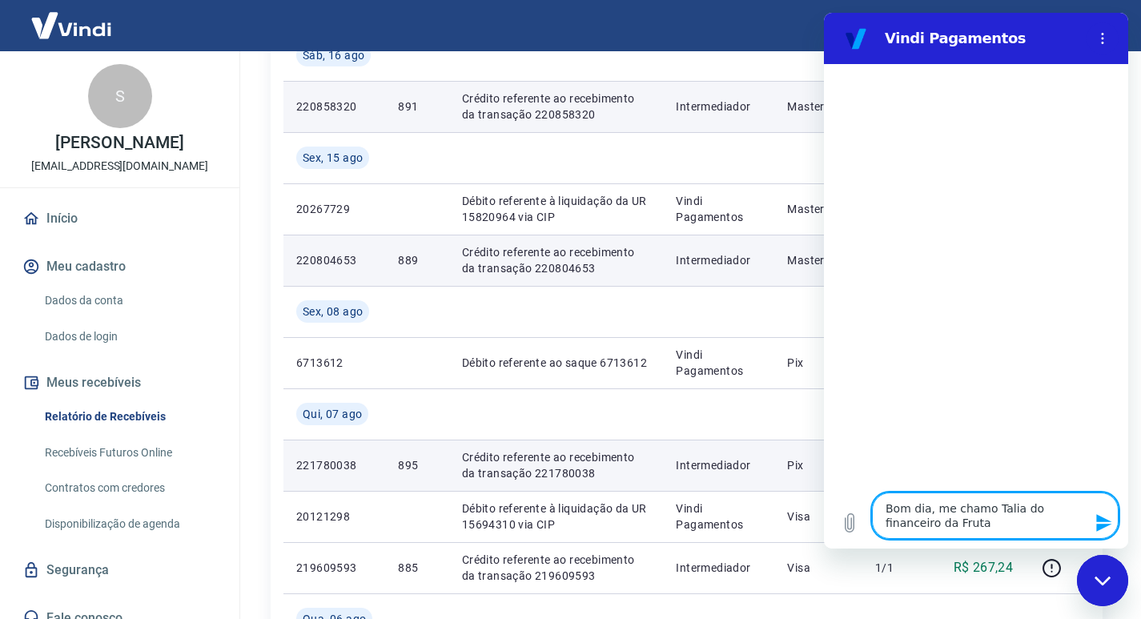
type textarea "x"
type textarea "Bom dia, me chamo Talia do financeiro da Fruta Fi"
type textarea "x"
type textarea "Bom dia, me chamo Talia do financeiro da Fruta Fin"
type textarea "x"
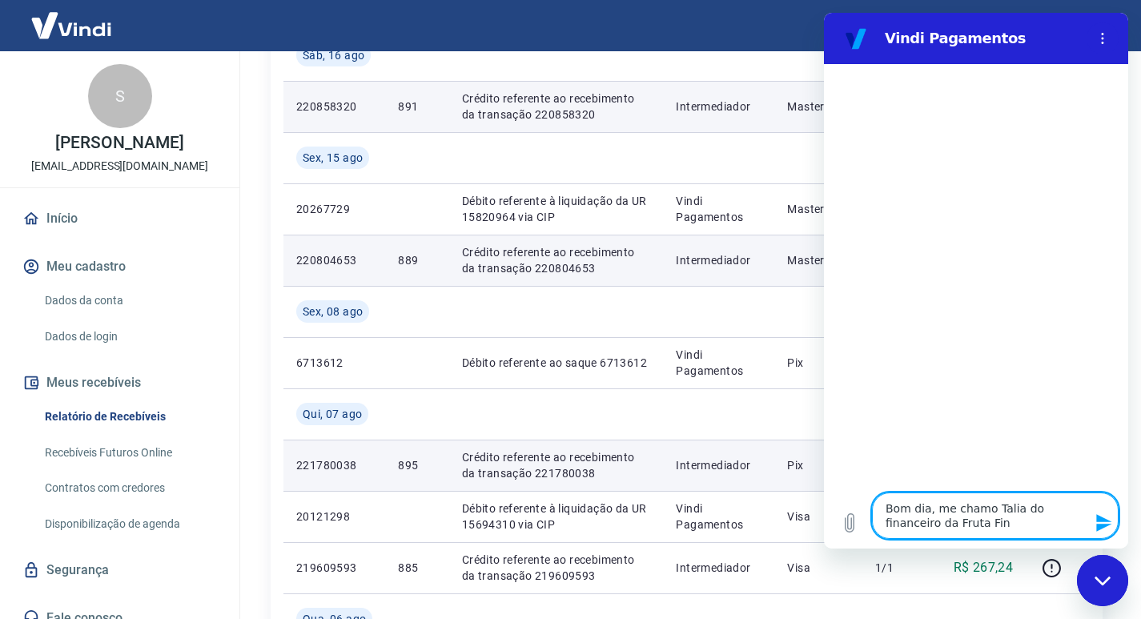
type textarea "Bom dia, me chamo Talia do financeiro da Fruta Fina"
type textarea "x"
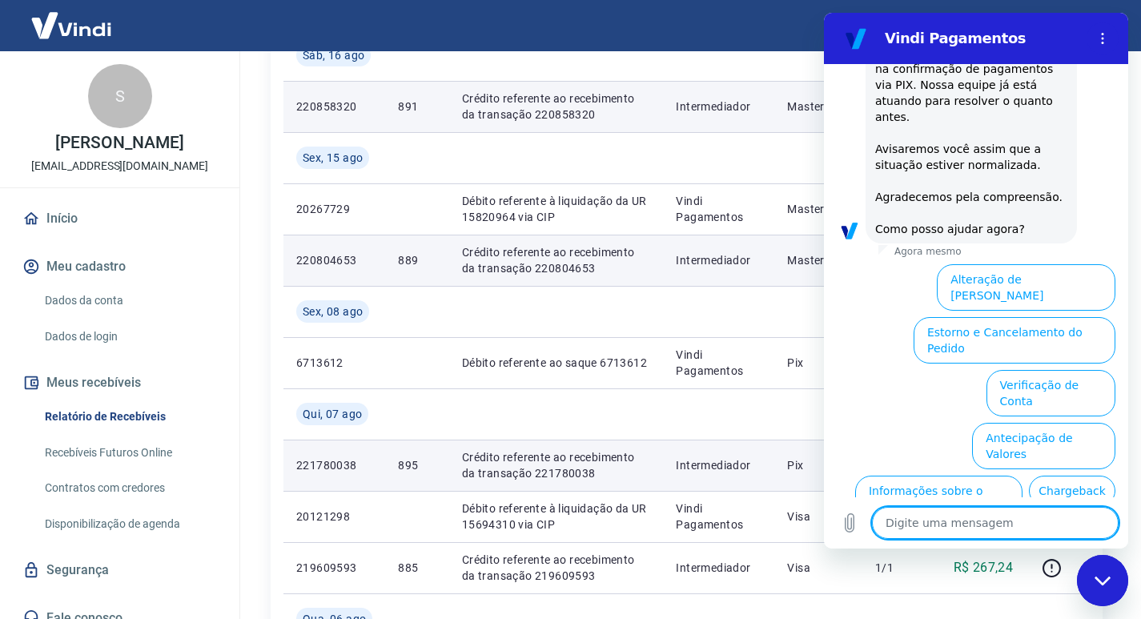
scroll to position [242, 0]
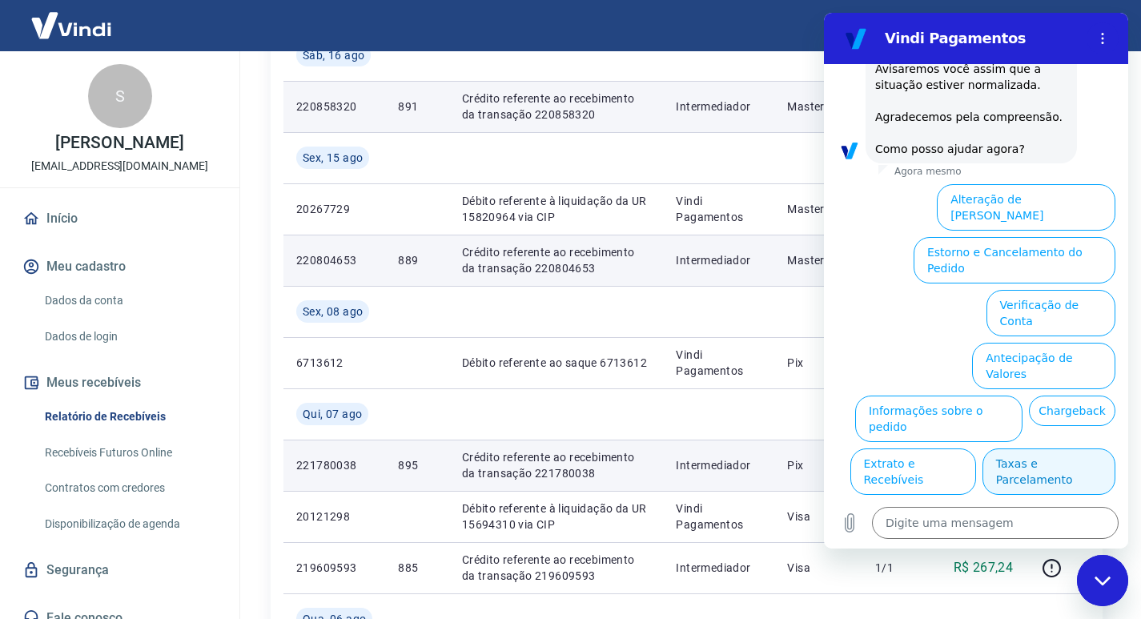
click at [1019, 448] on button "Taxas e Parcelamento" at bounding box center [1049, 471] width 133 height 46
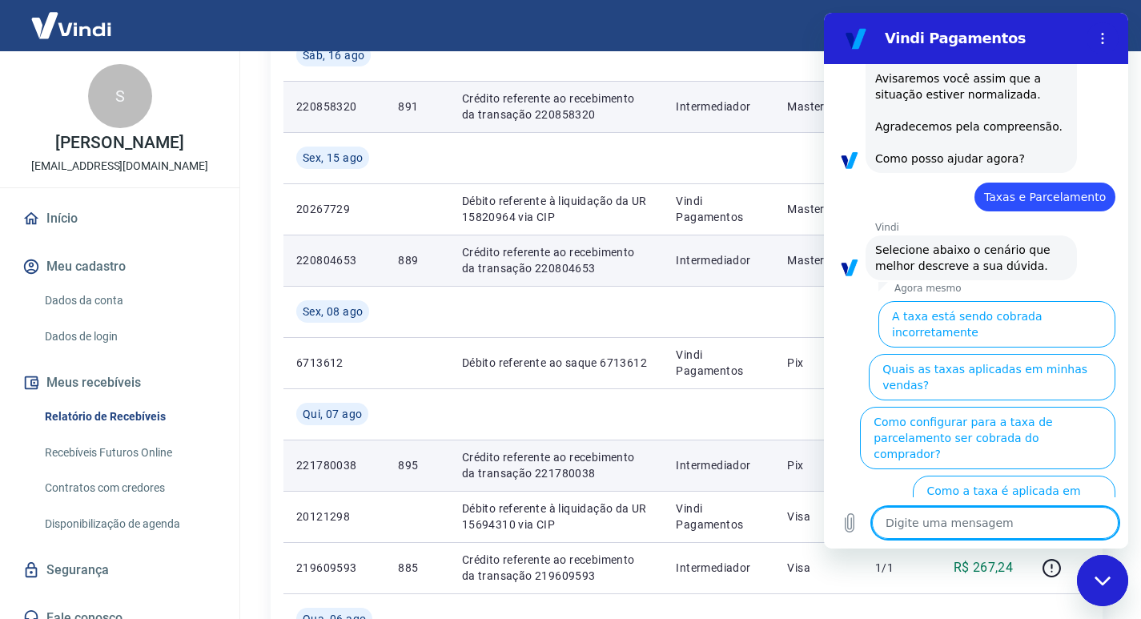
scroll to position [234, 0]
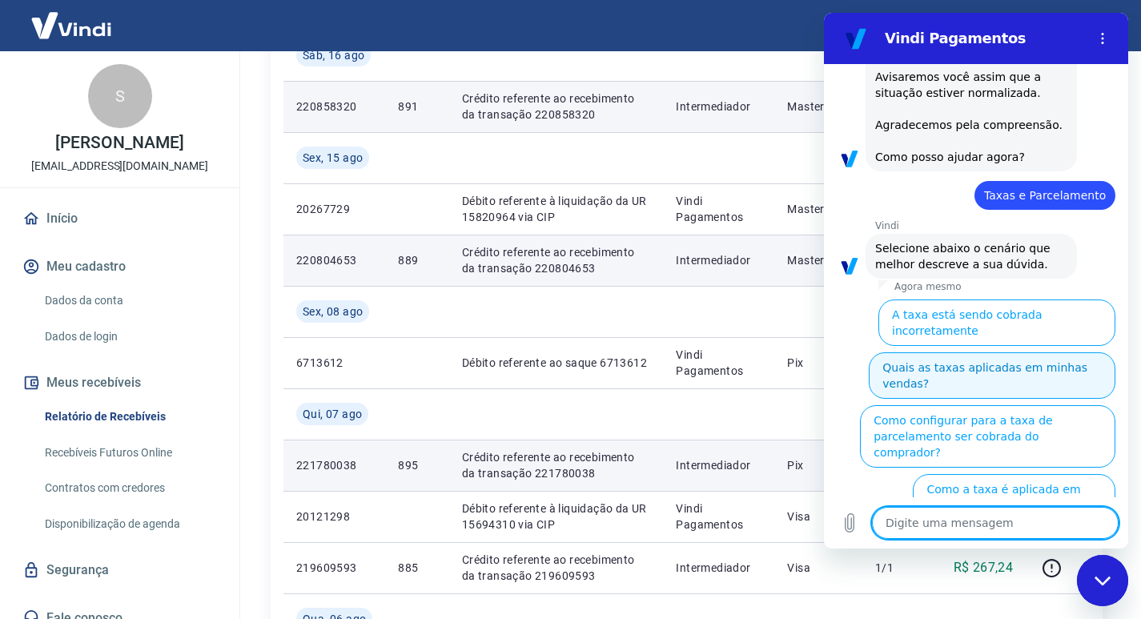
click at [1051, 352] on button "Quais as taxas aplicadas em minhas vendas?" at bounding box center [992, 375] width 247 height 46
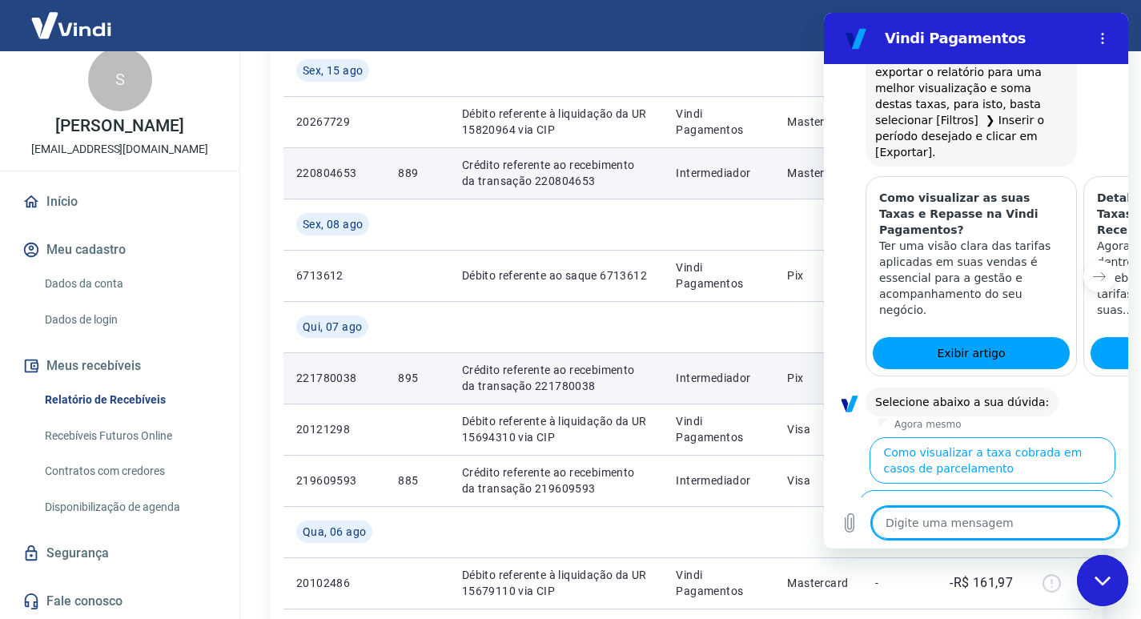
scroll to position [641, 0]
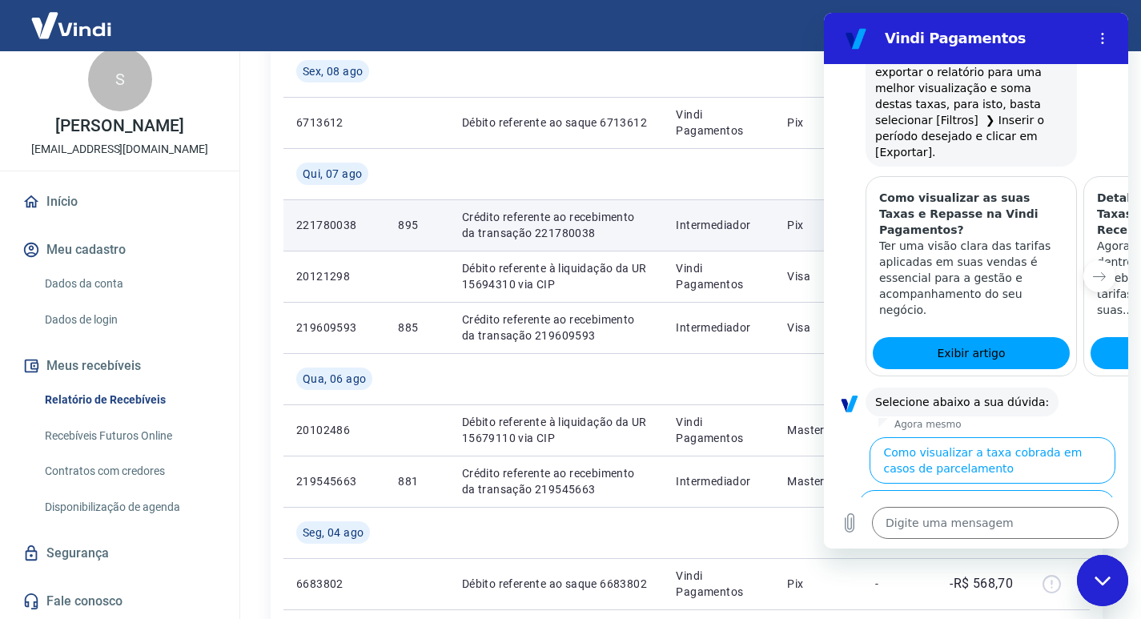
click at [92, 593] on link "Fale conosco" at bounding box center [119, 601] width 201 height 35
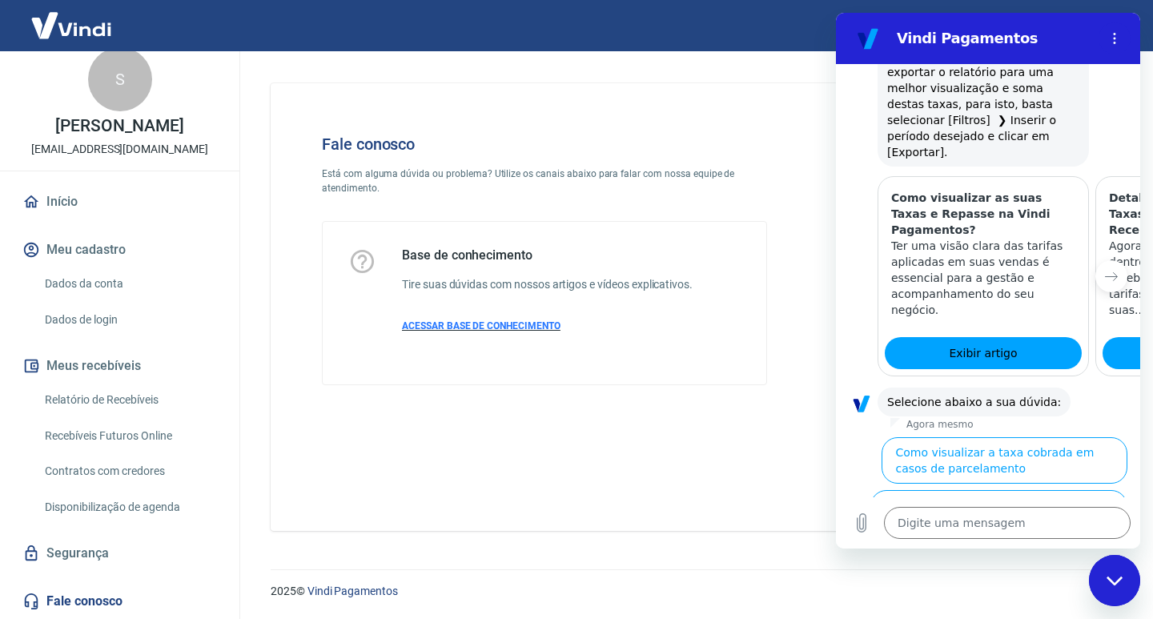
click at [492, 321] on span "ACESSAR BASE DE CONHECIMENTO" at bounding box center [481, 325] width 159 height 11
type textarea "x"
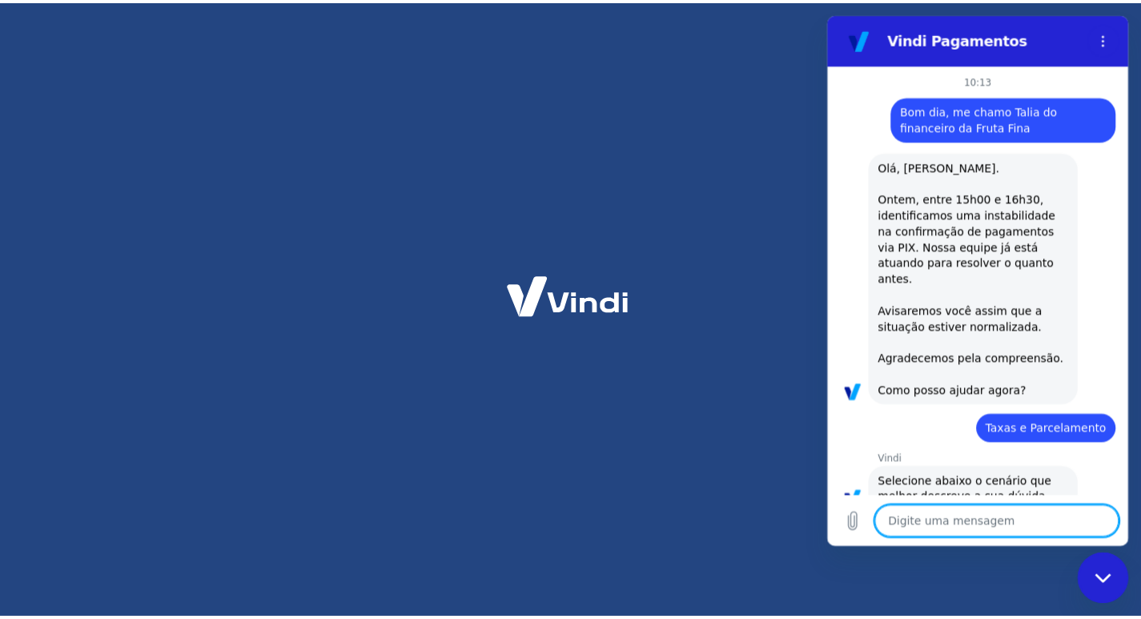
scroll to position [998, 0]
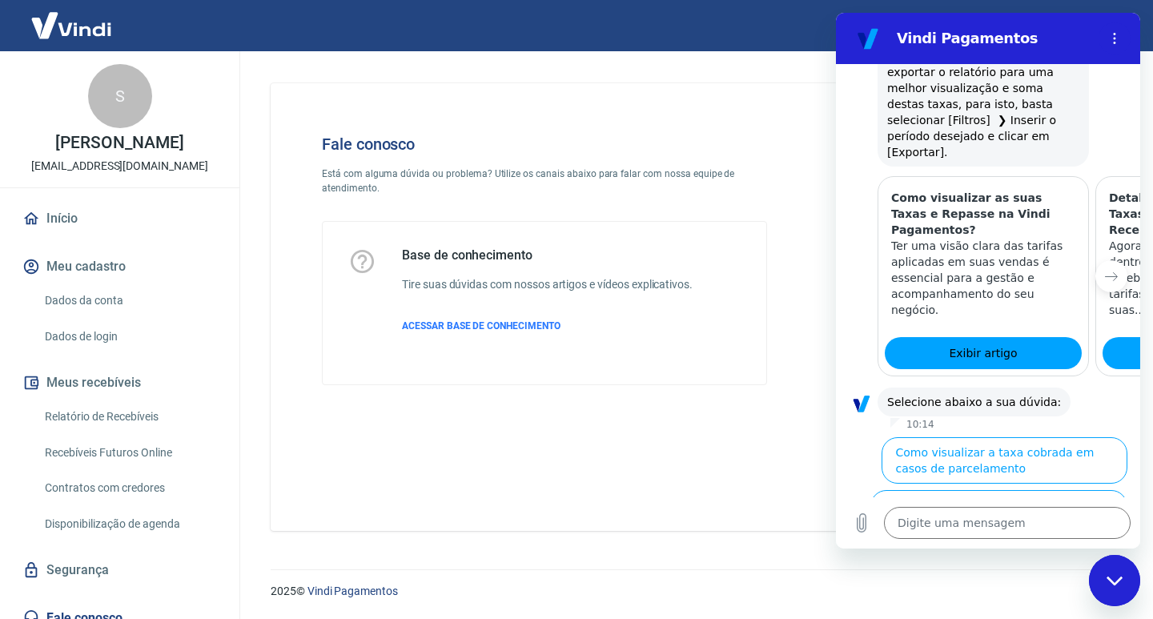
click at [130, 400] on link "Relatório de Recebíveis" at bounding box center [129, 416] width 182 height 33
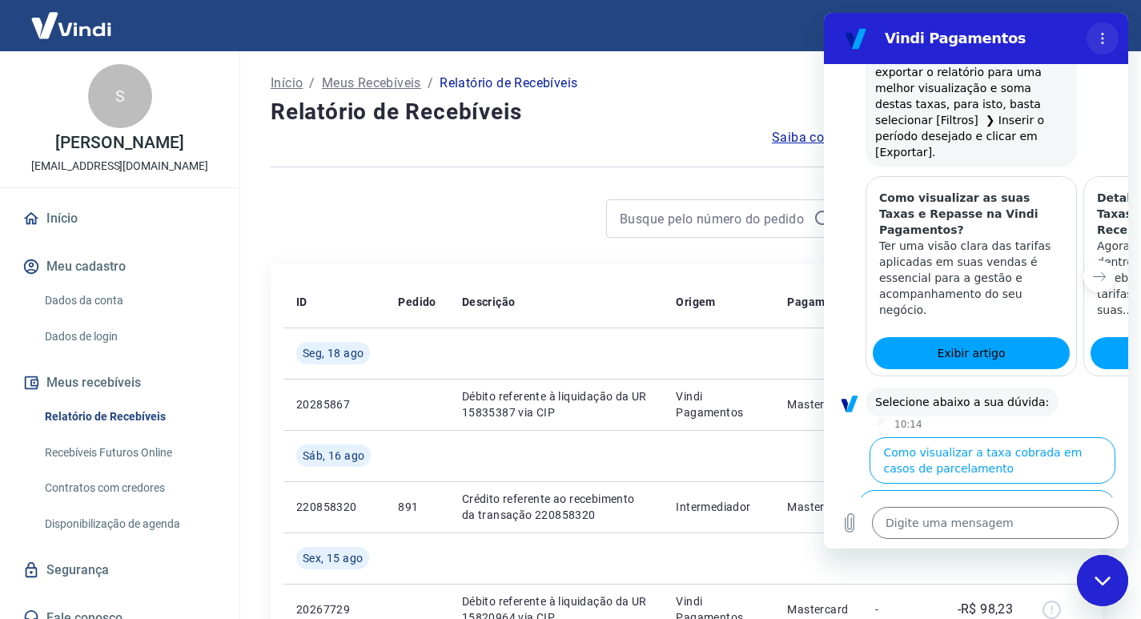
click at [1107, 34] on icon "Menu de opções" at bounding box center [1102, 38] width 13 height 13
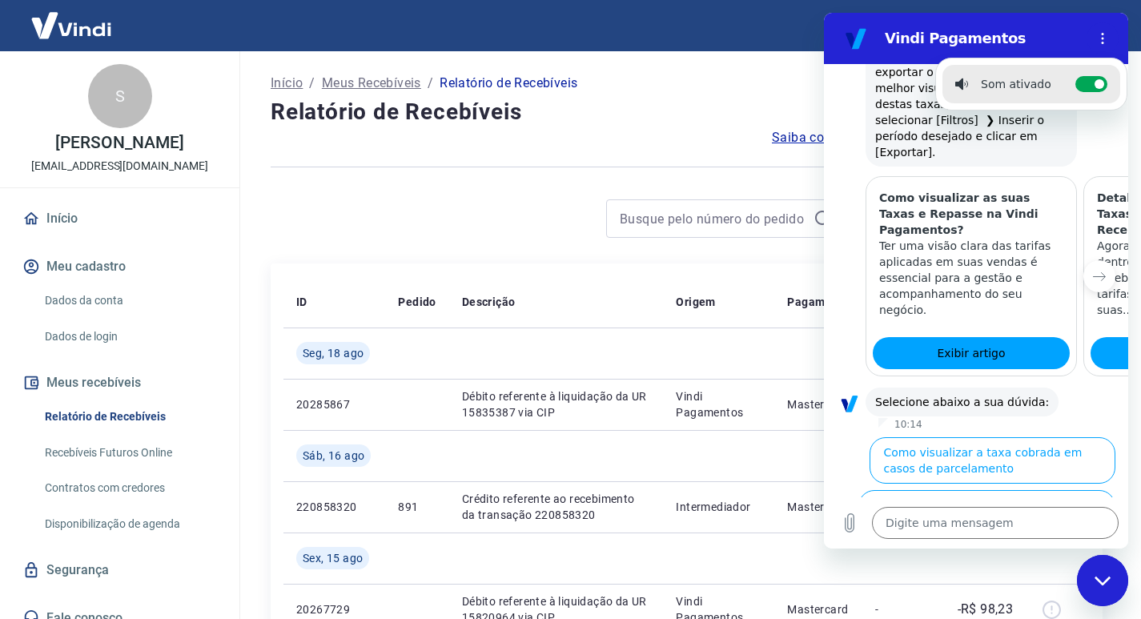
click at [1080, 25] on div "Som ativado Alternar notificações sonoras" at bounding box center [1099, 38] width 38 height 32
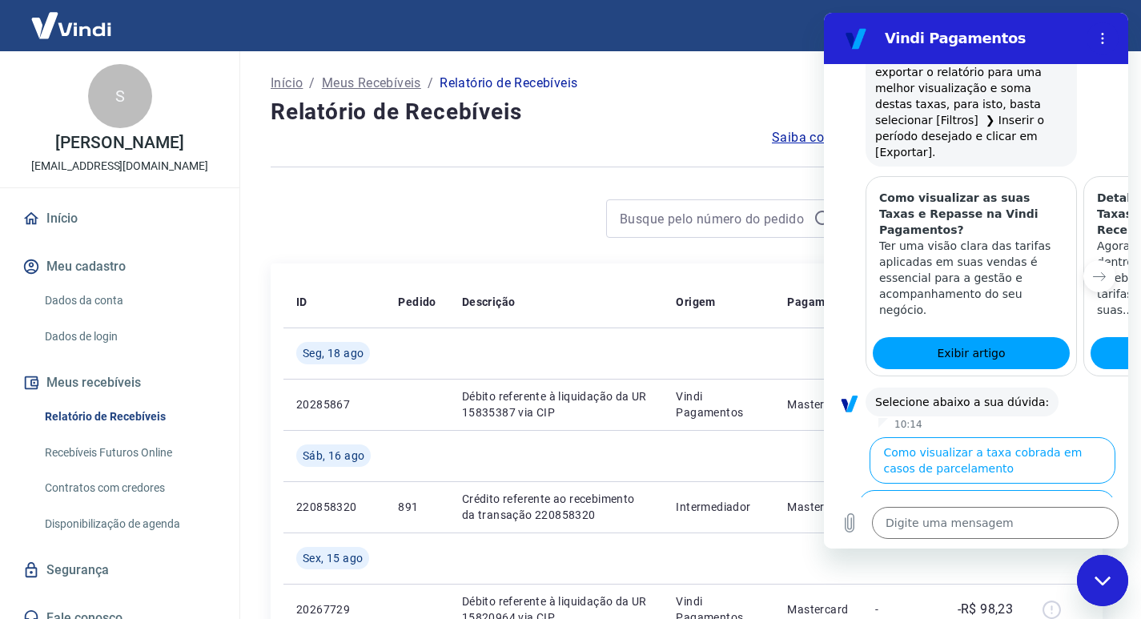
click at [1102, 573] on div "Fechar janela de mensagens" at bounding box center [1103, 581] width 48 height 48
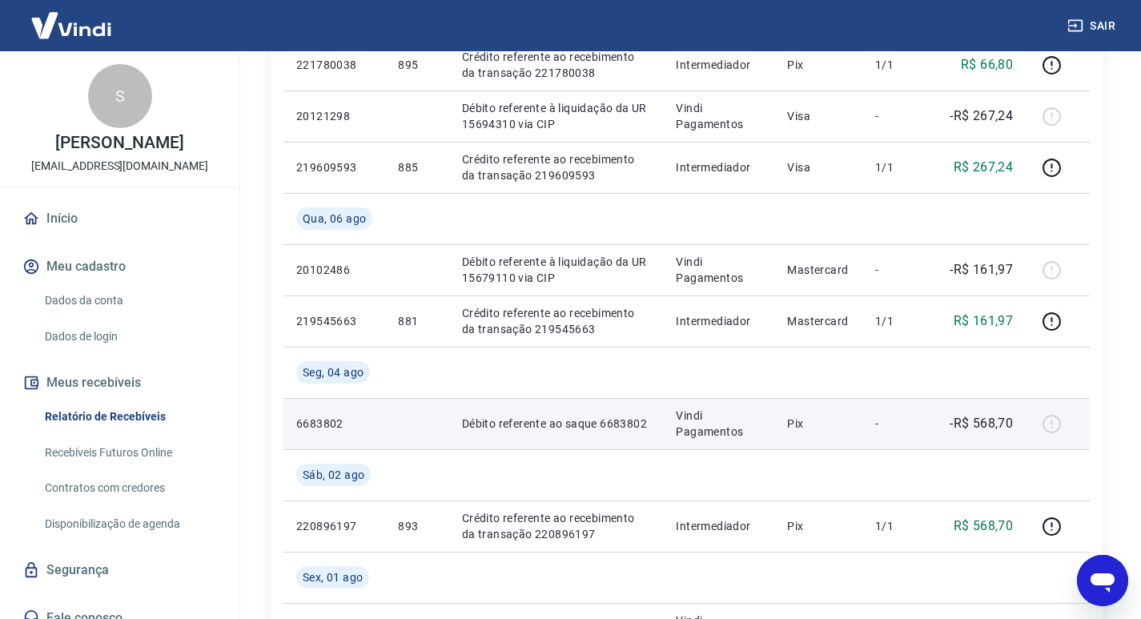
scroll to position [881, 0]
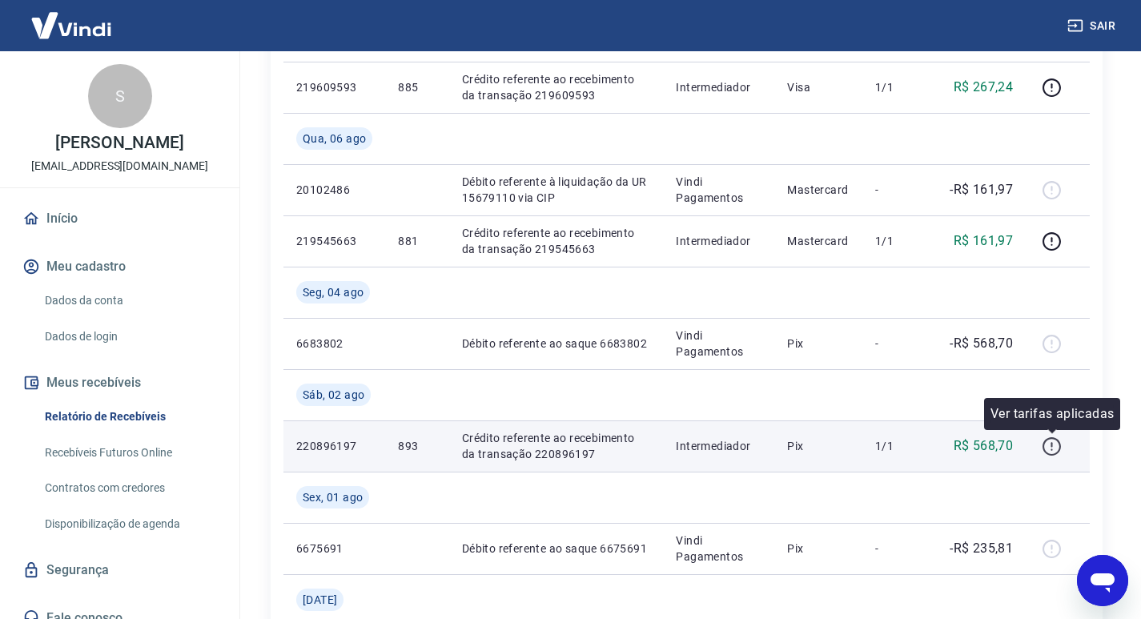
click at [1048, 447] on icon "button" at bounding box center [1052, 446] width 20 height 20
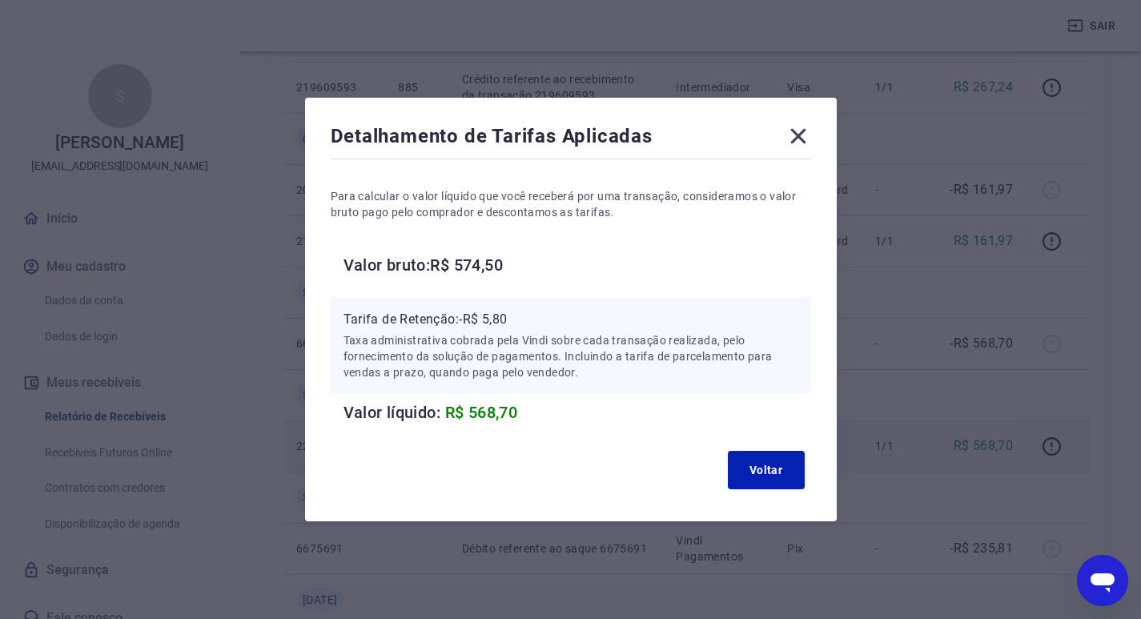
type textarea "x"
click at [806, 136] on icon at bounding box center [797, 136] width 15 height 15
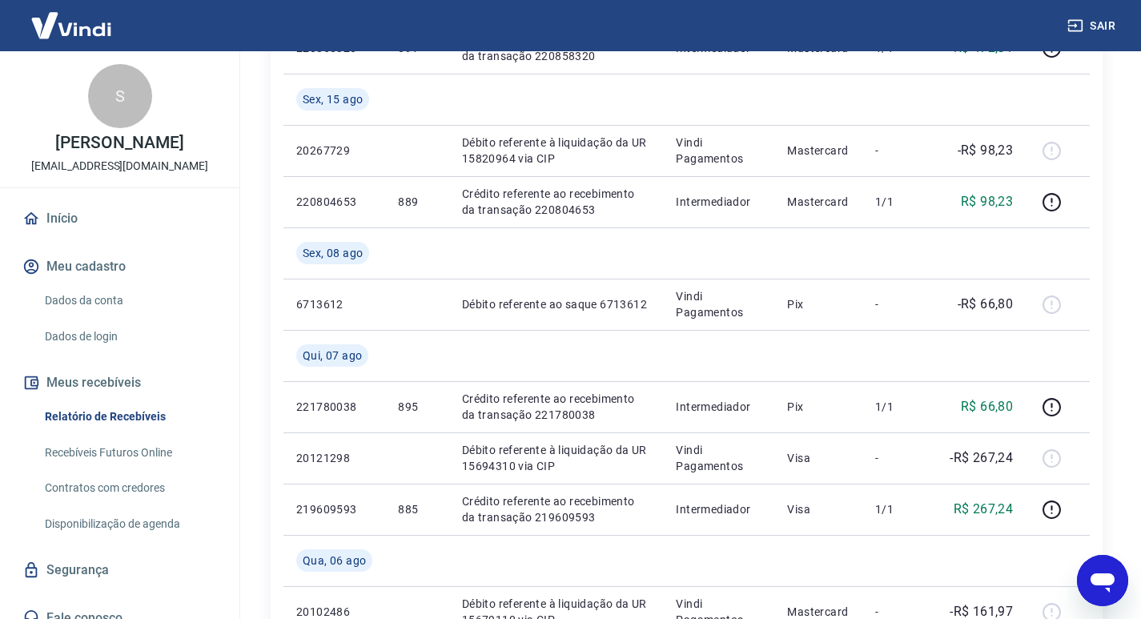
scroll to position [320, 0]
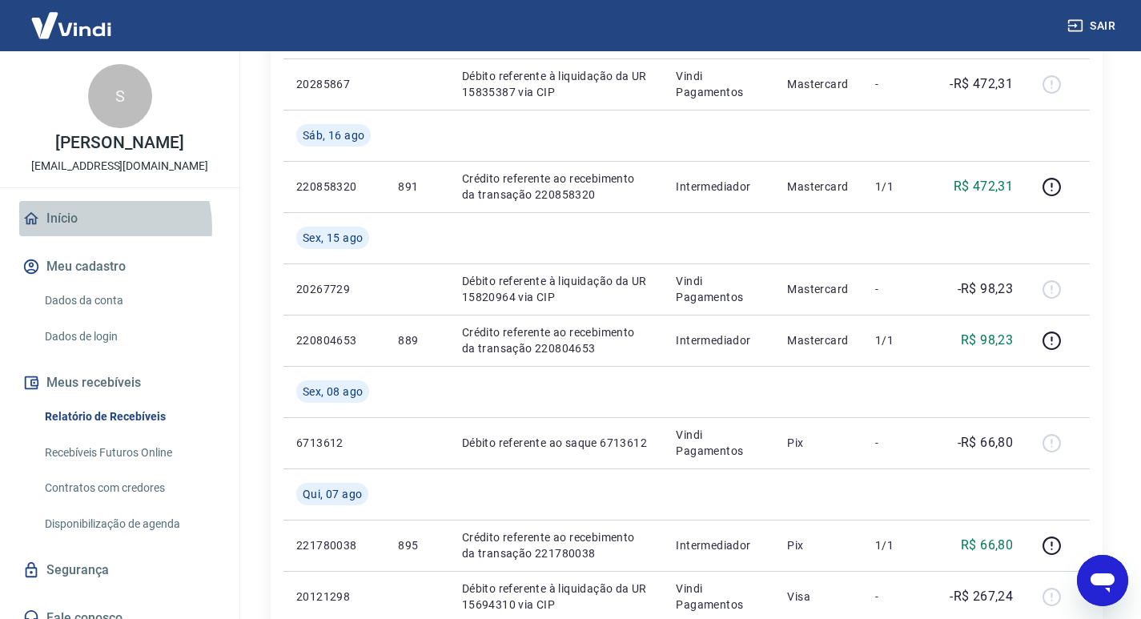
click at [94, 227] on link "Início" at bounding box center [119, 218] width 201 height 35
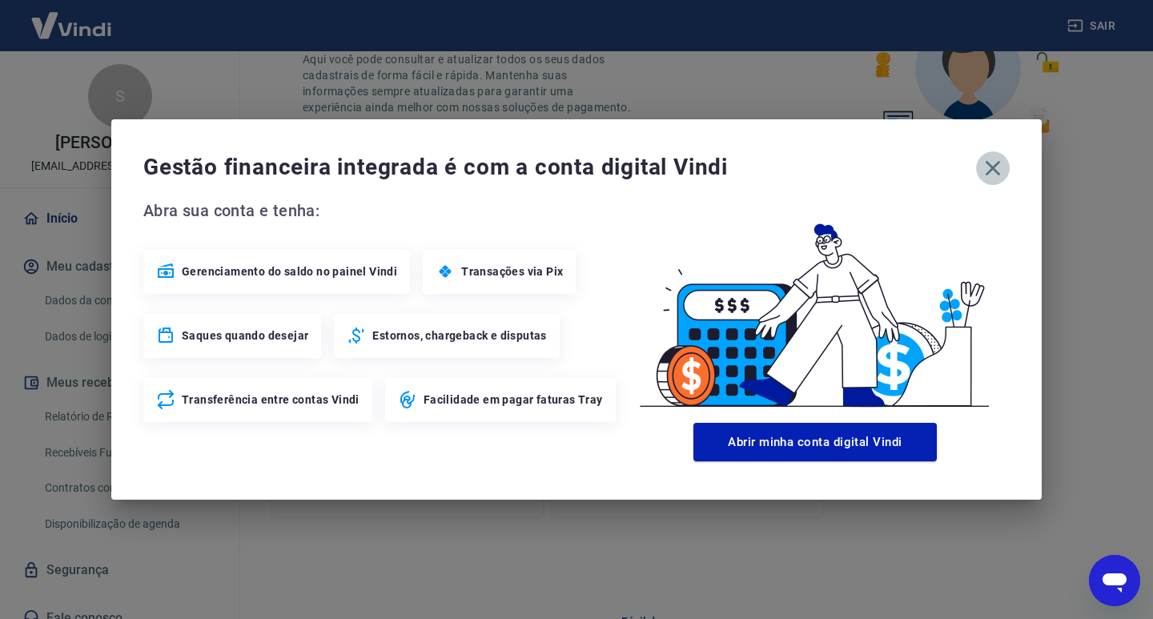
click at [1006, 173] on button "button" at bounding box center [993, 168] width 34 height 34
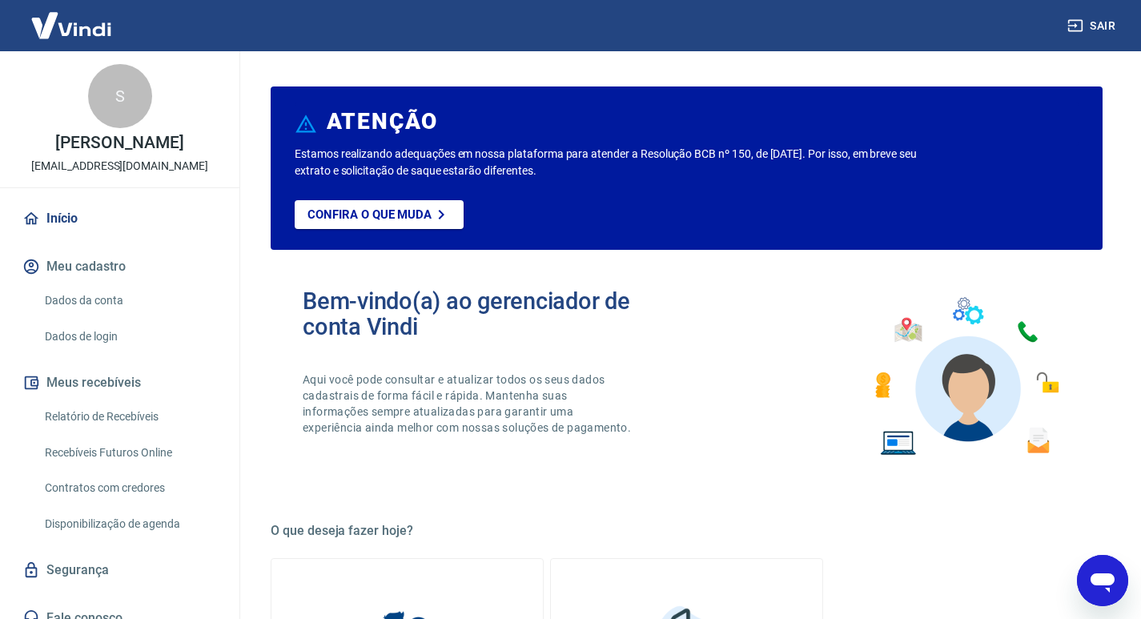
click at [1112, 590] on icon "Abrir janela de mensagens" at bounding box center [1102, 580] width 29 height 29
type textarea "x"
